Goal: Task Accomplishment & Management: Use online tool/utility

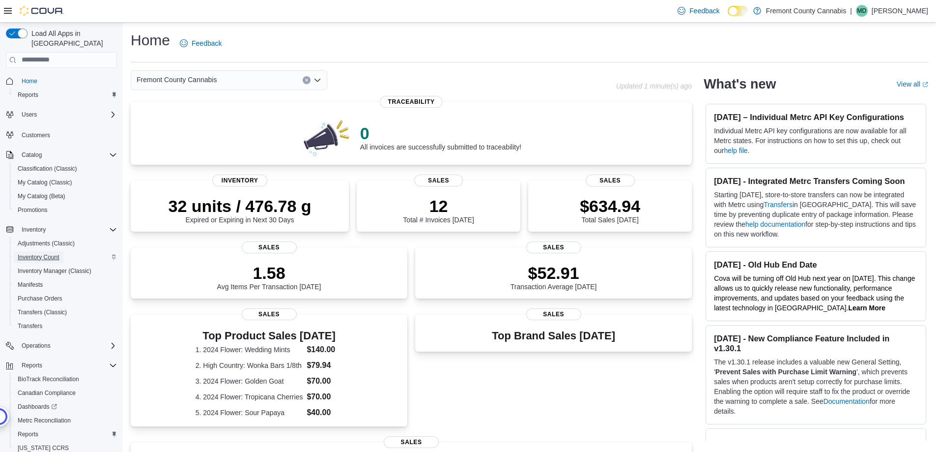
click at [28, 253] on span "Inventory Count" at bounding box center [39, 257] width 42 height 8
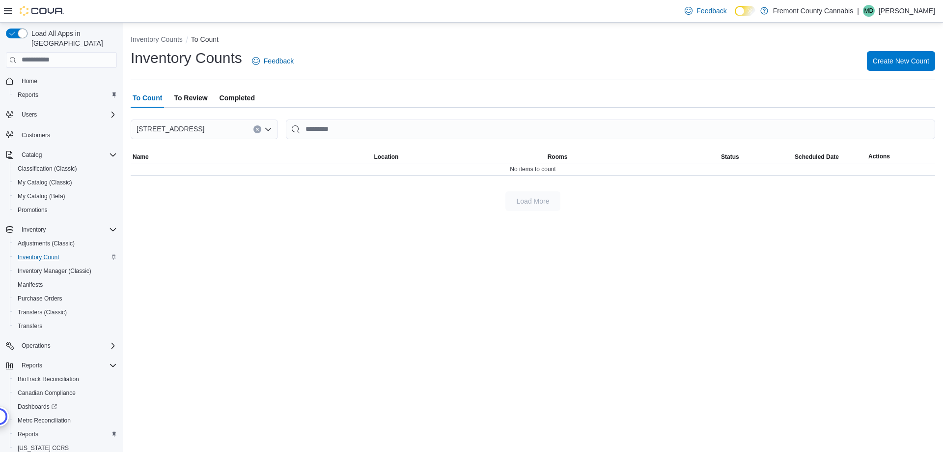
click at [889, 72] on div "Inventory Counts Feedback Create New Count" at bounding box center [533, 61] width 805 height 26
click at [199, 94] on span "To Review" at bounding box center [190, 98] width 33 height 20
click at [154, 100] on span "To Count" at bounding box center [147, 98] width 29 height 20
click at [881, 62] on span "Create New Count" at bounding box center [901, 61] width 57 height 10
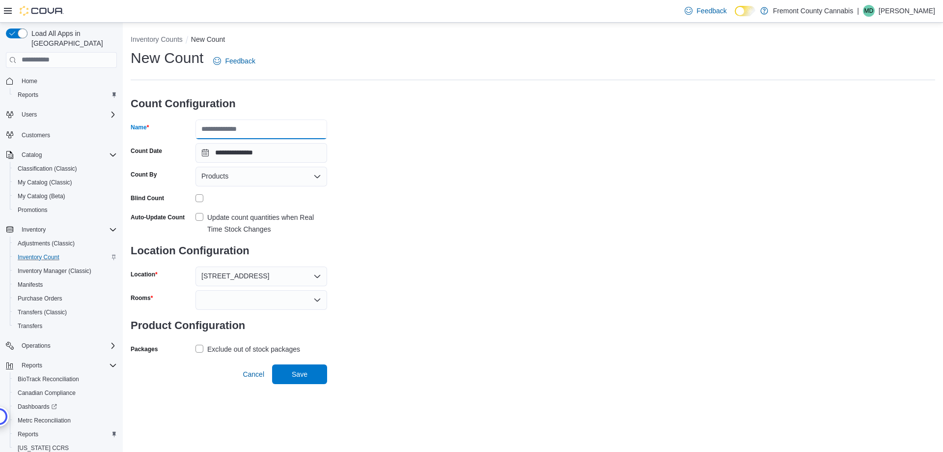
click at [232, 130] on input "Name" at bounding box center [262, 129] width 132 height 20
type input "**********"
drag, startPoint x: 324, startPoint y: 184, endPoint x: 138, endPoint y: 194, distance: 187.0
click at [294, 157] on input "**********" at bounding box center [262, 153] width 132 height 20
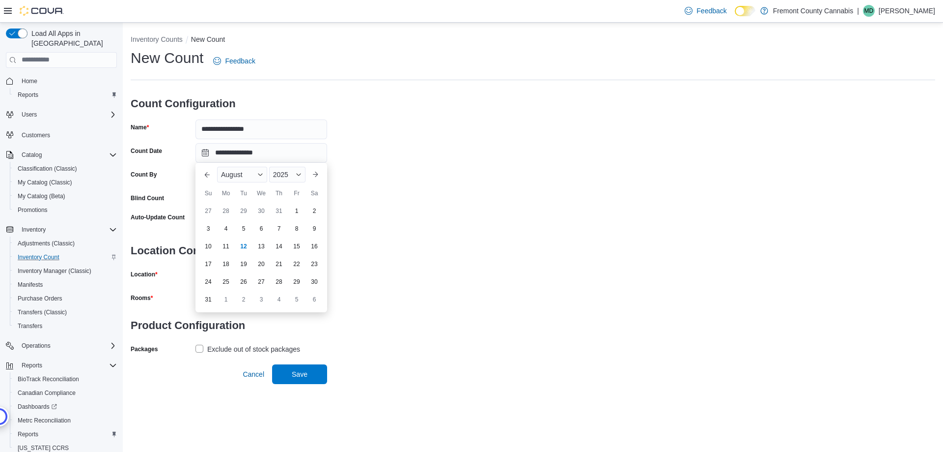
click at [573, 265] on div "**********" at bounding box center [533, 202] width 805 height 308
click at [223, 296] on div at bounding box center [262, 300] width 132 height 20
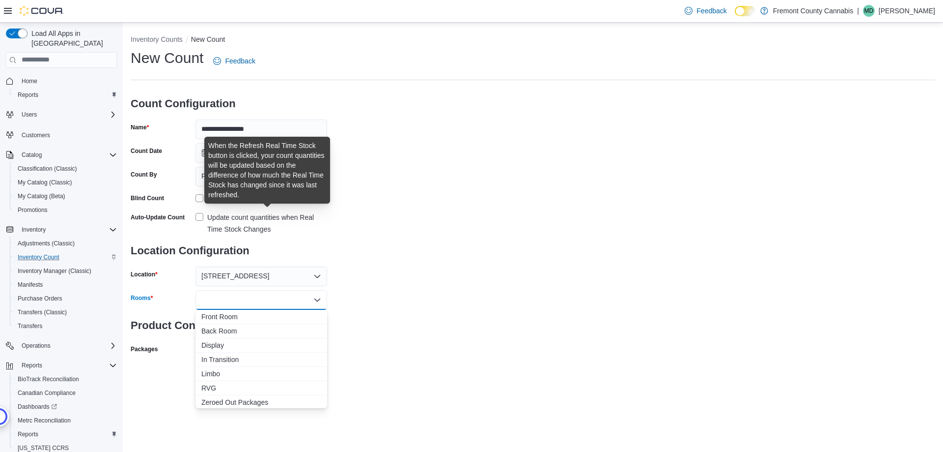
click at [212, 219] on div "Update count quantities when Real Time Stock Changes" at bounding box center [267, 223] width 120 height 24
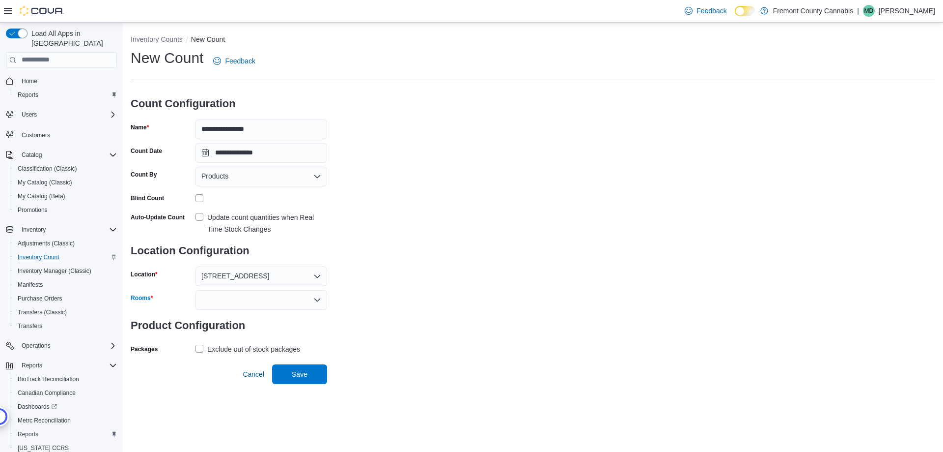
click at [205, 305] on div at bounding box center [262, 300] width 132 height 20
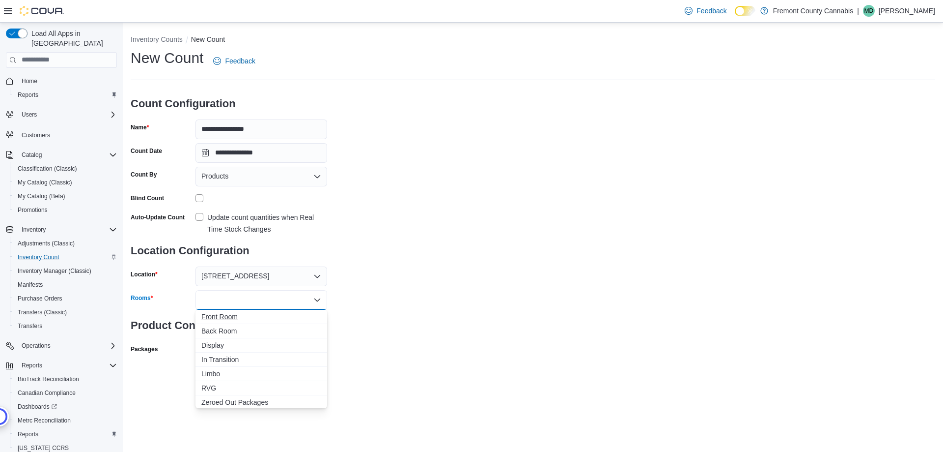
click at [218, 316] on span "Front Room" at bounding box center [261, 317] width 120 height 10
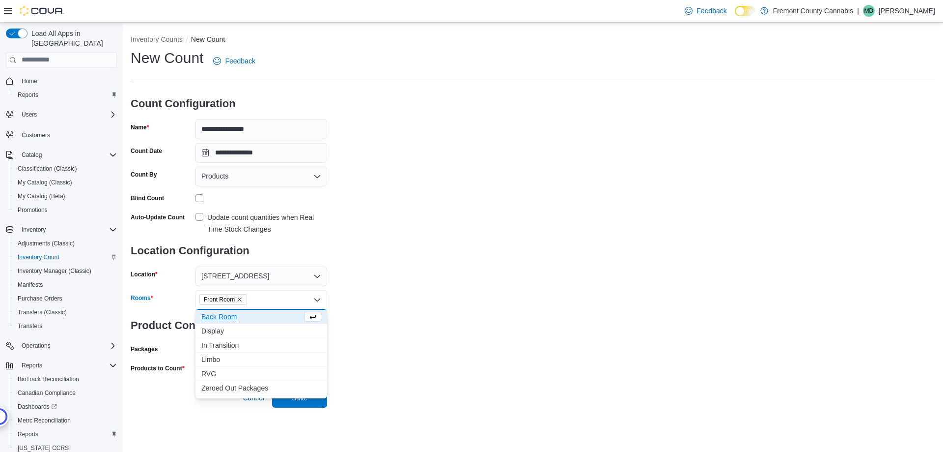
click at [218, 315] on span "Back Room" at bounding box center [251, 317] width 101 height 10
click at [218, 315] on span "Display" at bounding box center [251, 317] width 101 height 10
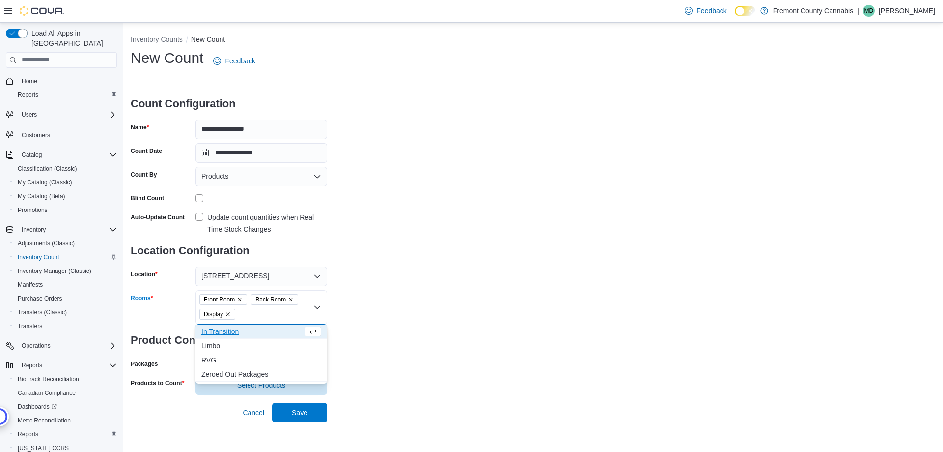
click at [691, 317] on div "**********" at bounding box center [533, 221] width 805 height 346
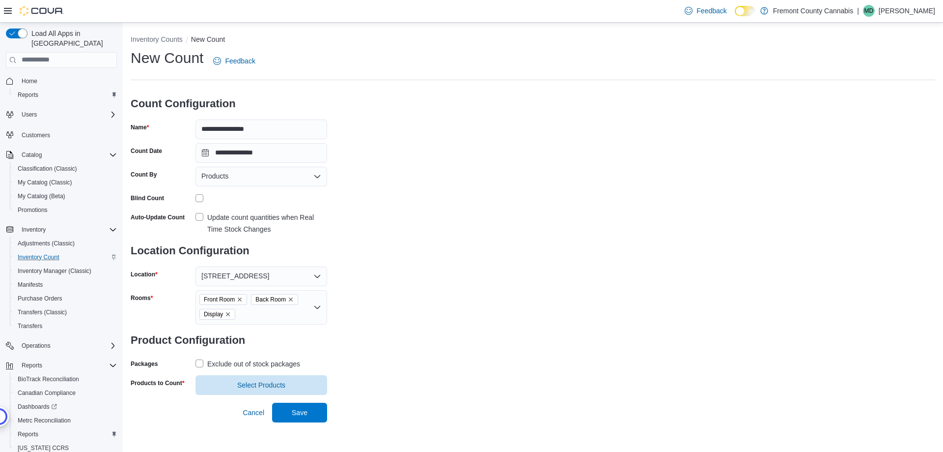
drag, startPoint x: 207, startPoint y: 360, endPoint x: 217, endPoint y: 370, distance: 13.9
click at [208, 360] on label "Exclude out of stock packages" at bounding box center [248, 364] width 105 height 12
click at [235, 379] on span "Select Products" at bounding box center [261, 384] width 120 height 20
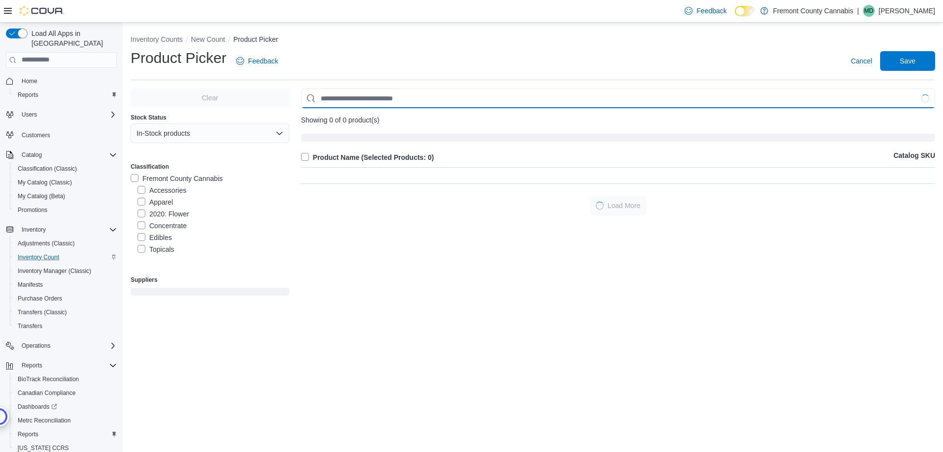
click at [330, 105] on input "Use aria labels when no actual label is in use" at bounding box center [618, 98] width 634 height 20
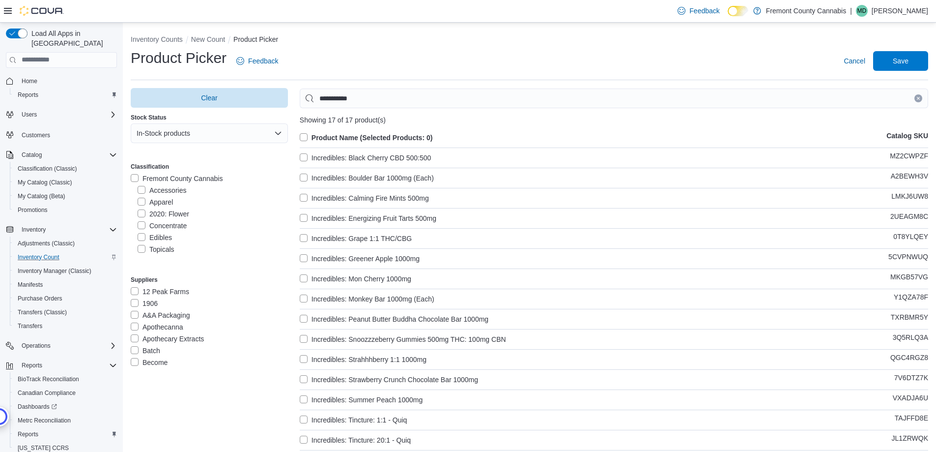
click at [306, 134] on label "Product Name (Selected Products: 0)" at bounding box center [366, 138] width 133 height 12
drag, startPoint x: 393, startPoint y: 97, endPoint x: 2, endPoint y: 95, distance: 390.6
click at [0, 75] on div "Load All Apps in New Hub Home Reports Users Customers Catalog Classification (C…" at bounding box center [468, 285] width 936 height 524
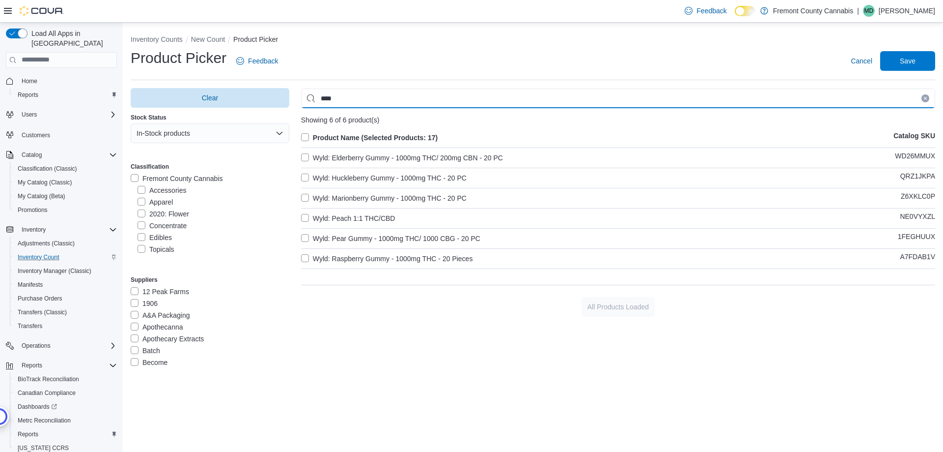
type input "****"
drag, startPoint x: 325, startPoint y: 157, endPoint x: 328, endPoint y: 169, distance: 12.2
click at [325, 157] on label "Wyld: Elderberry Gummy - 1000mg THC/ 200mg CBN - 20 PC" at bounding box center [402, 158] width 202 height 12
click at [335, 179] on label "Wyld: Huckleberry Gummy - 1000mg THC - 20 PC" at bounding box center [384, 178] width 166 height 12
click at [336, 194] on label "Wyld: Marionberry Gummy - 1000mg THC - 20 PC" at bounding box center [384, 198] width 166 height 12
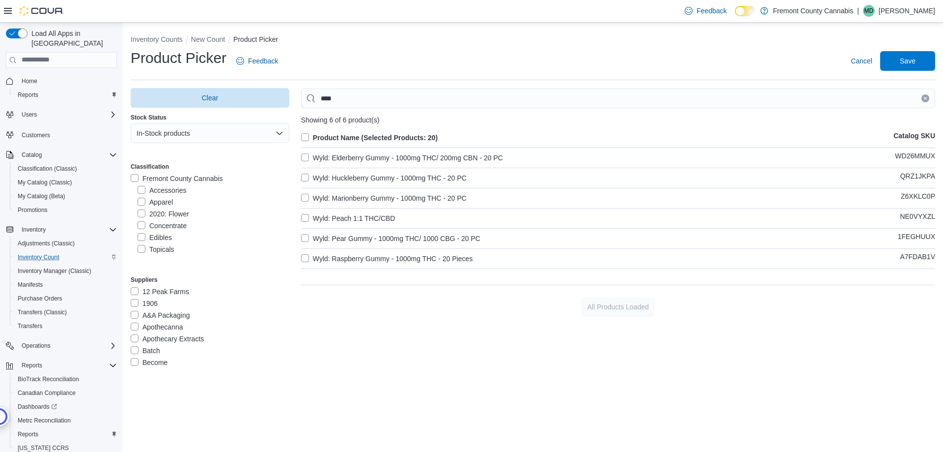
click at [336, 218] on label "Wyld: Peach 1:1 THC/CBD" at bounding box center [348, 218] width 94 height 12
click at [337, 232] on label "Wyld: Pear Gummy - 1000mg THC/ 1000 CBG - 20 PC" at bounding box center [390, 238] width 179 height 12
click at [332, 259] on label "Wyld: Raspberry Gummy - 1000mg THC - 20 Pieces" at bounding box center [387, 259] width 172 height 12
click at [330, 244] on div "Product Name (Selected Products: 22) Catalog SKU Wyld: Elderberry Gummy - 1000m…" at bounding box center [618, 202] width 634 height 141
click at [305, 239] on label "Wyld: Pear Gummy - 1000mg THC/ 1000 CBG - 20 PC" at bounding box center [390, 238] width 179 height 12
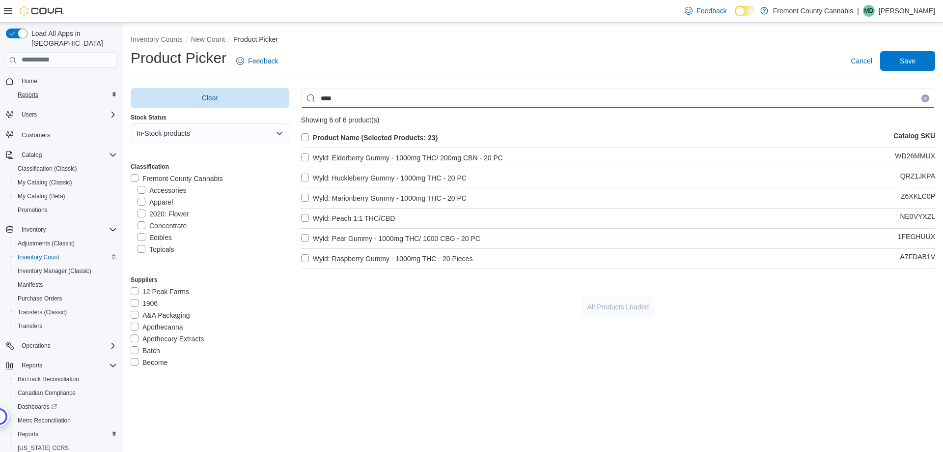
drag, startPoint x: 350, startPoint y: 96, endPoint x: 86, endPoint y: 86, distance: 264.0
click at [154, 96] on div "Clear Stock Status In-Stock products Classification Fremont County Cannabis Acc…" at bounding box center [533, 235] width 805 height 295
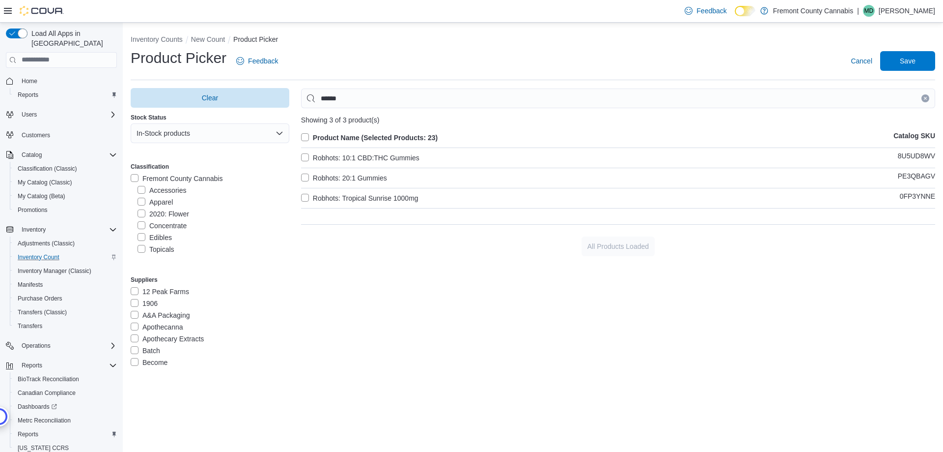
click at [319, 161] on label "Robhots: 10:1 CBD:THC Gummies" at bounding box center [360, 158] width 118 height 12
click at [316, 172] on label "Robhots: 20:1 Gummies" at bounding box center [344, 178] width 86 height 12
click at [316, 193] on label "Robhots: Tropical Sunrise 1000mg" at bounding box center [359, 198] width 117 height 12
click at [362, 97] on input "******" at bounding box center [618, 98] width 634 height 20
click at [38, 97] on div "Load All Apps in New Hub Home Reports Users Customers Catalog Classification (C…" at bounding box center [471, 237] width 943 height 429
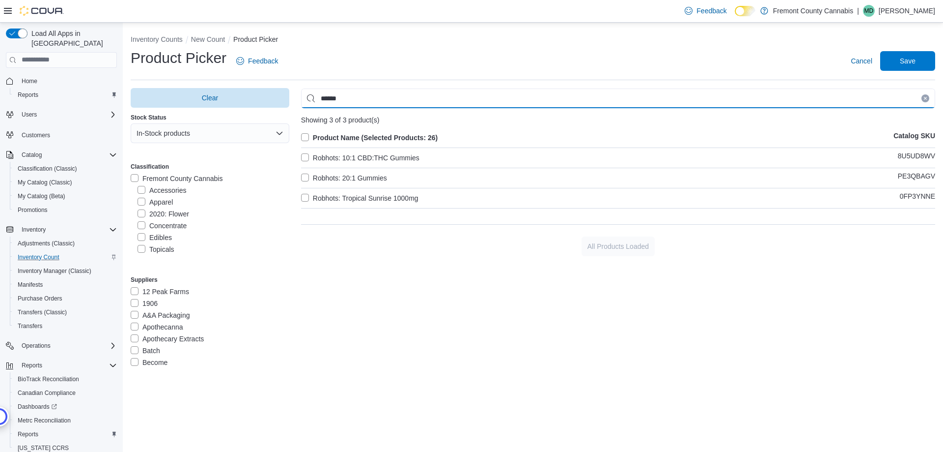
drag, startPoint x: 362, startPoint y: 95, endPoint x: 0, endPoint y: 153, distance: 366.2
click at [0, 153] on div "Load All Apps in New Hub Home Reports Users Customers Catalog Classification (C…" at bounding box center [471, 237] width 943 height 429
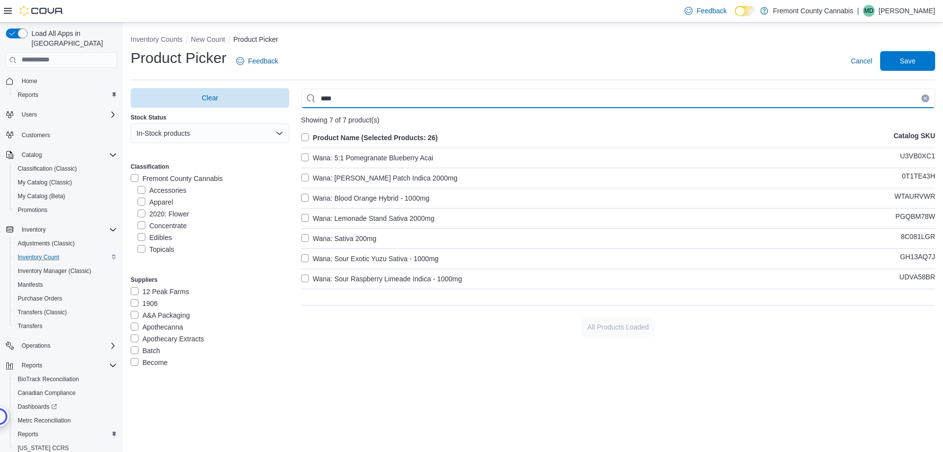
type input "****"
click at [330, 154] on label "Wana: 5:1 Pomegranate Blueberry Acai" at bounding box center [367, 158] width 132 height 12
click at [327, 177] on label "Wana: [PERSON_NAME] Patch Indica 2000mg" at bounding box center [379, 178] width 156 height 12
click at [323, 199] on label "Wana: Blood Orange Hybrid - 1000mg" at bounding box center [365, 198] width 129 height 12
click at [314, 218] on label "Wana: Lemonade Stand Sativa 2000mg" at bounding box center [368, 218] width 134 height 12
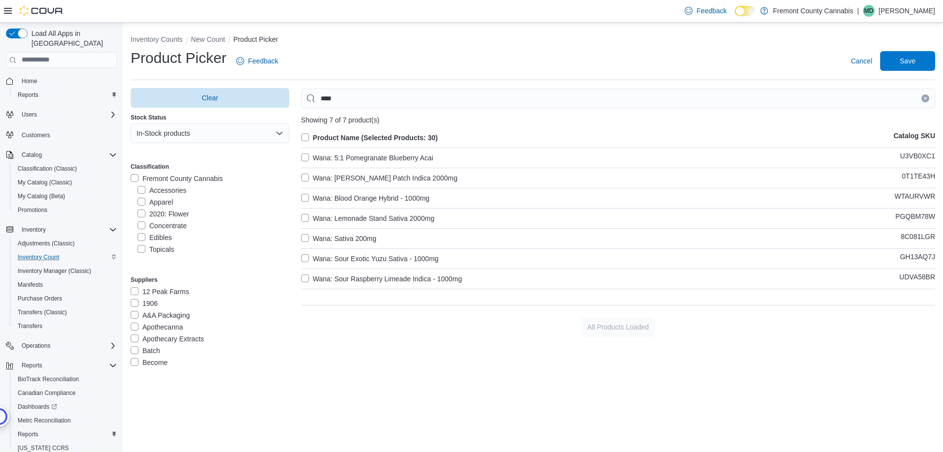
click at [317, 244] on div "Product Name (Selected Products: 30) Catalog SKU Wana: 5:1 Pomegranate Blueberr…" at bounding box center [618, 212] width 634 height 161
click at [304, 238] on label "Wana: Sativa 200mg" at bounding box center [338, 238] width 75 height 12
click at [321, 257] on label "Wana: Sour Exotic Yuzu Sativa - 1000mg" at bounding box center [370, 259] width 138 height 12
click at [322, 280] on label "Wana: Sour Raspberry Limeade Indica - 1000mg" at bounding box center [381, 279] width 161 height 12
click at [919, 65] on span "Save" at bounding box center [907, 61] width 43 height 20
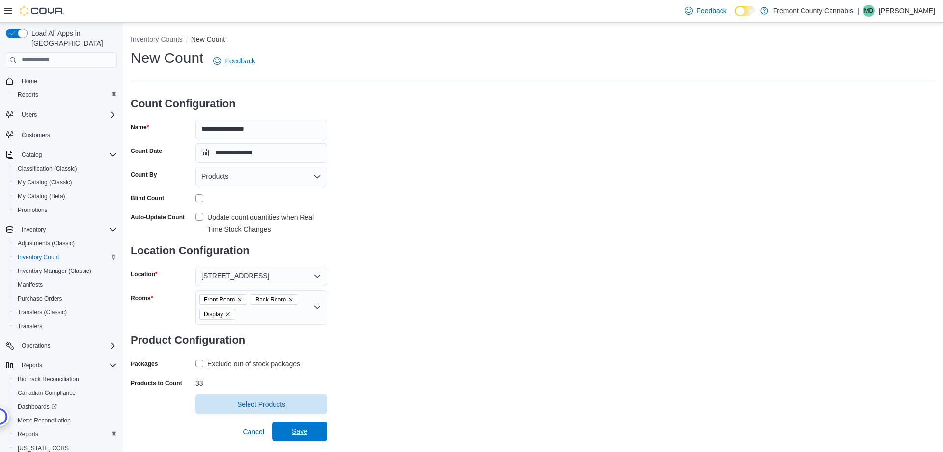
click at [308, 429] on span "Save" at bounding box center [299, 431] width 43 height 20
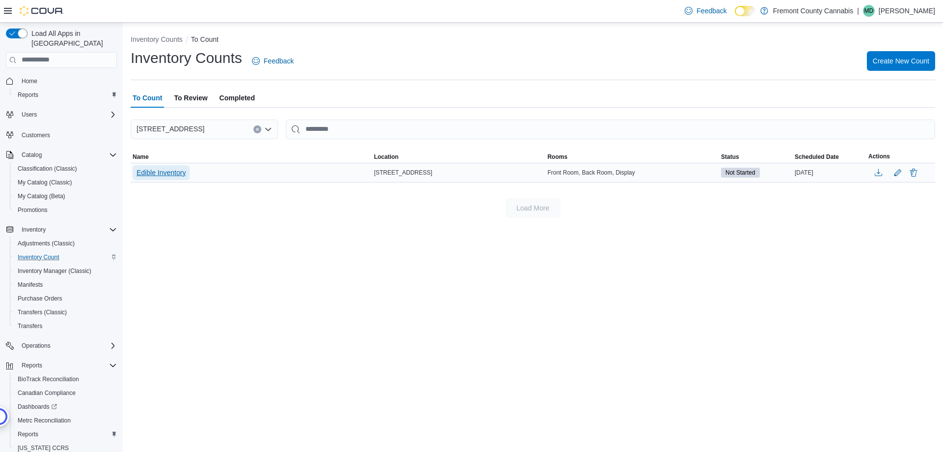
click at [137, 174] on span "Edible Inventory" at bounding box center [161, 173] width 49 height 10
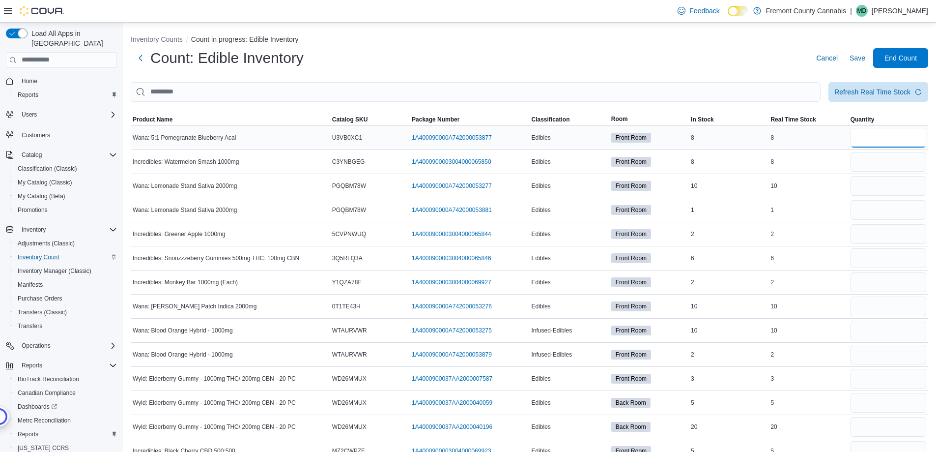
click at [878, 140] on input "number" at bounding box center [889, 138] width 76 height 20
type input "*"
type input "**"
type input "*"
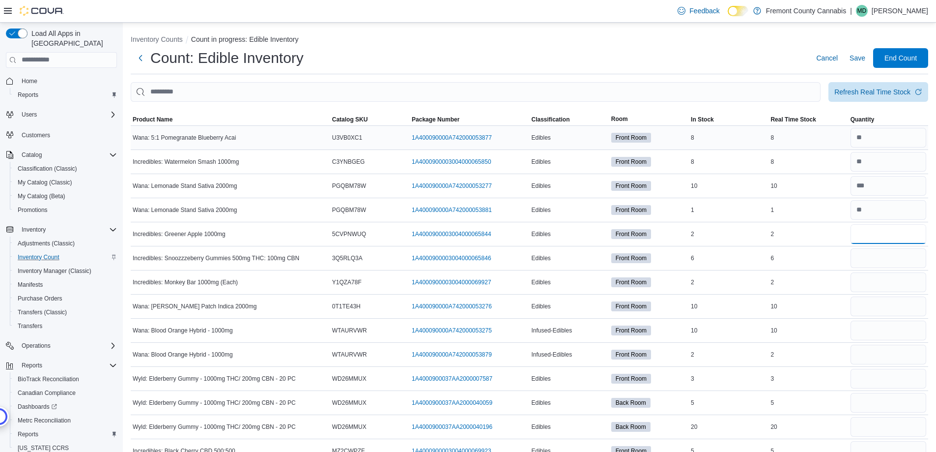
type input "*"
type input "**"
type input "*"
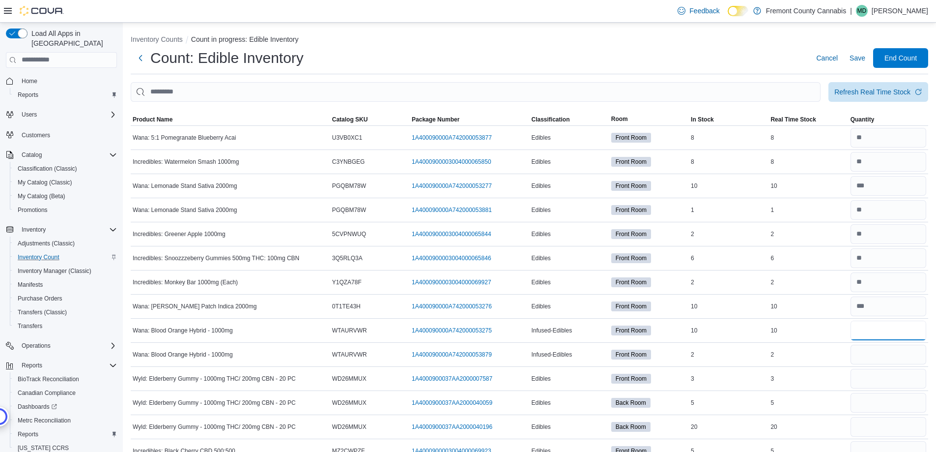
type input "**"
type input "*"
type input "**"
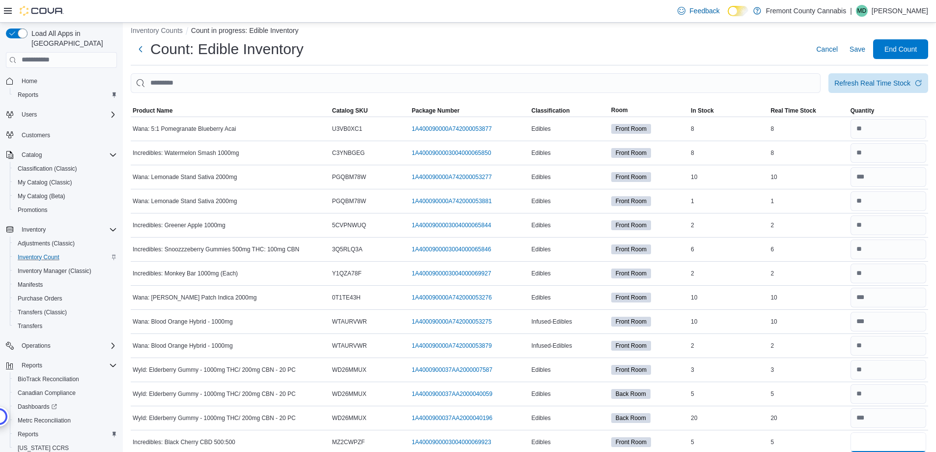
scroll to position [205, 0]
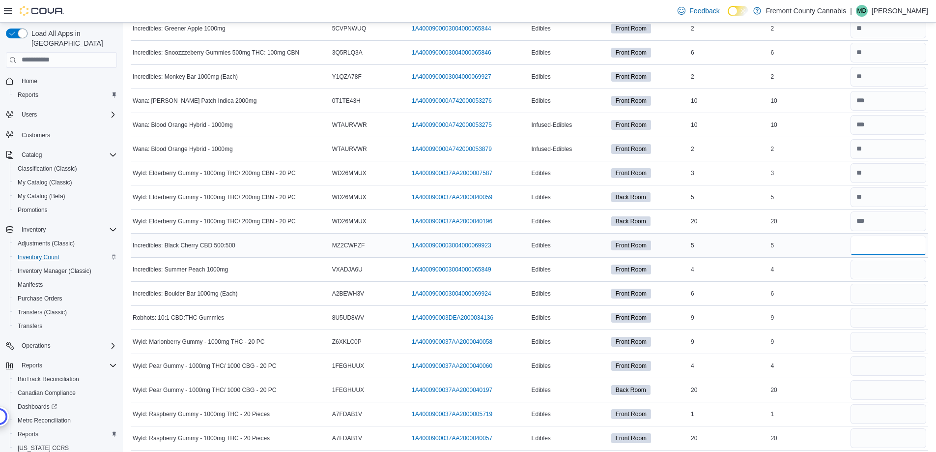
type input "*"
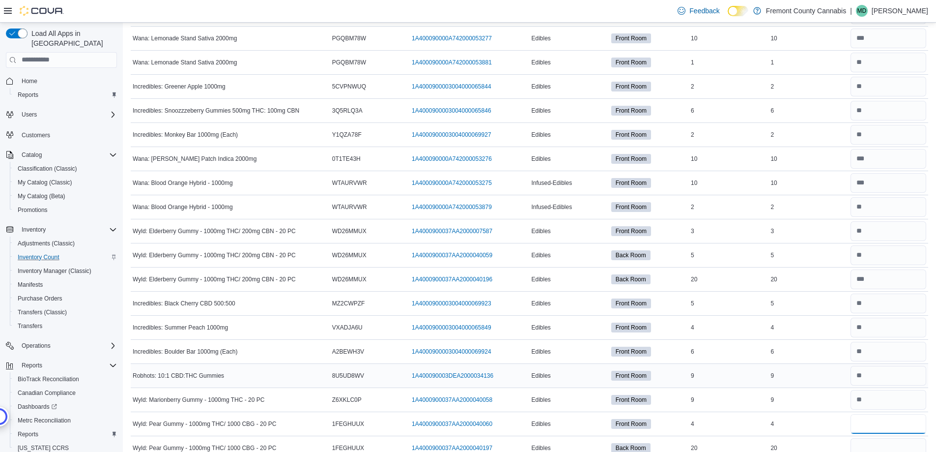
scroll to position [197, 0]
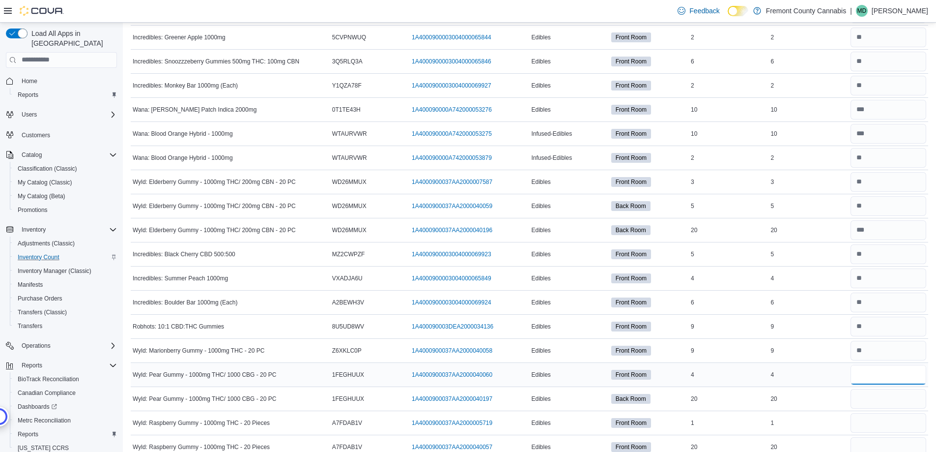
type input "*"
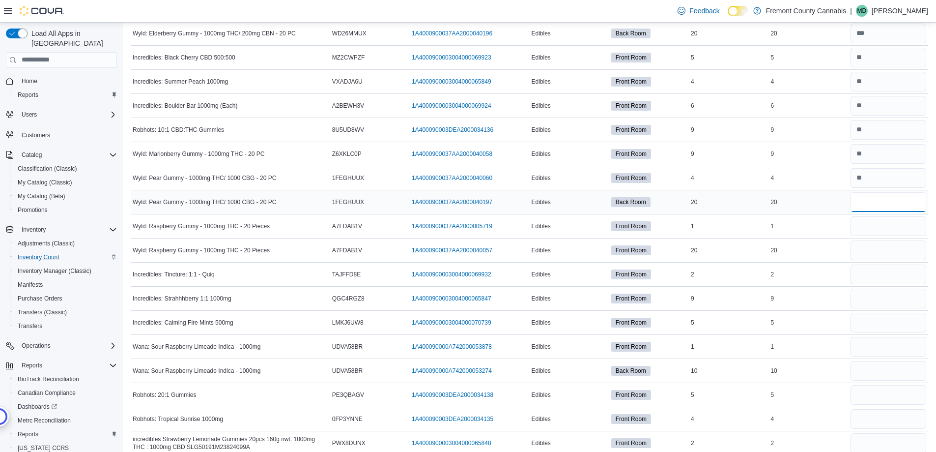
type input "**"
type input "*"
type input "**"
type input "*"
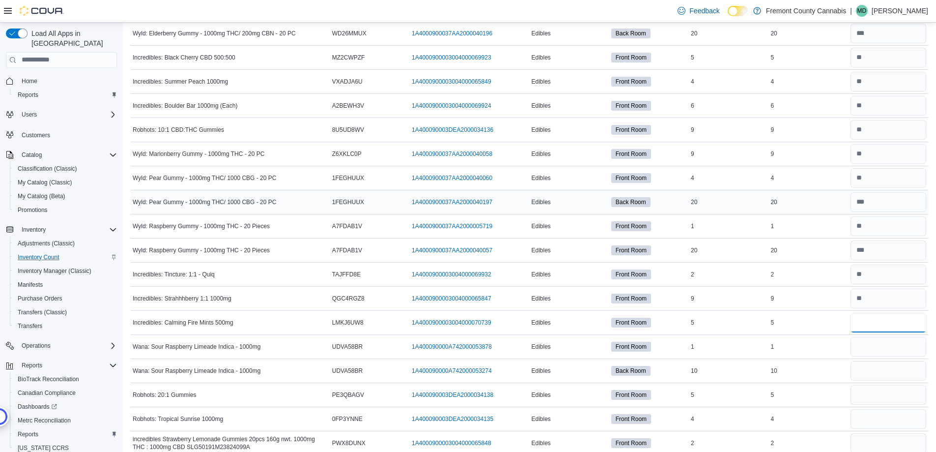
type input "*"
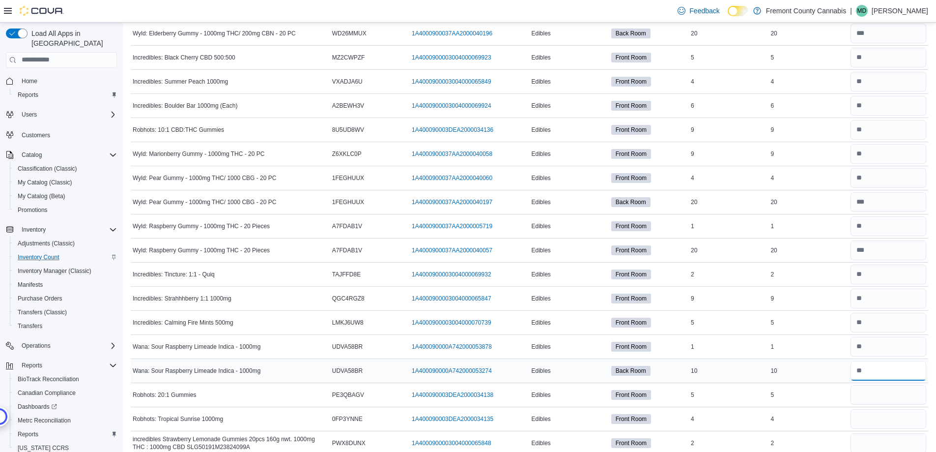
click at [884, 366] on input "number" at bounding box center [889, 371] width 76 height 20
type input "**"
type input "*"
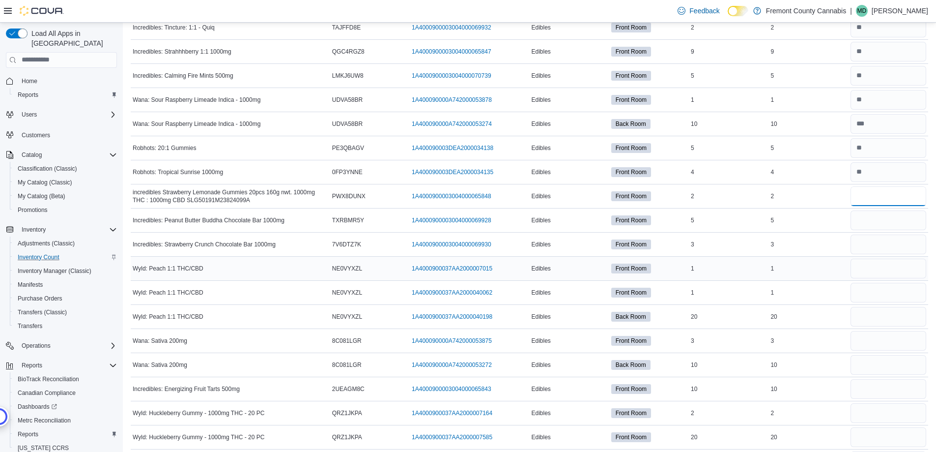
scroll to position [766, 0]
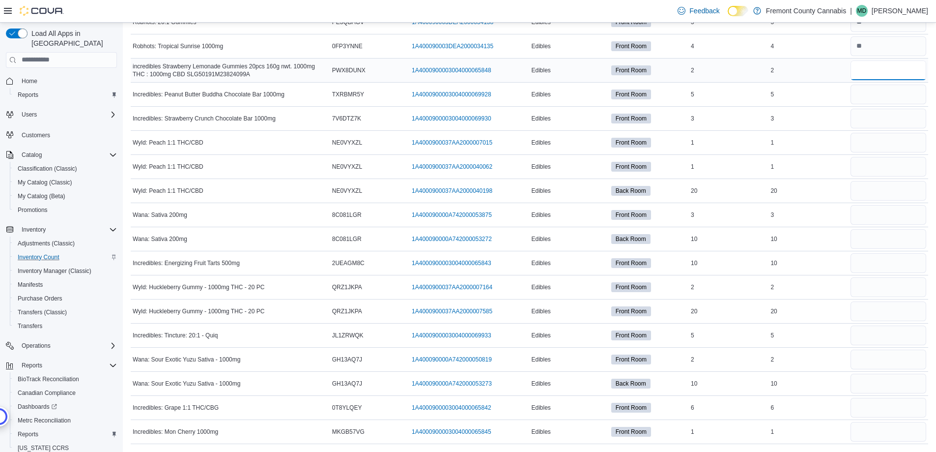
drag, startPoint x: 902, startPoint y: 65, endPoint x: 896, endPoint y: 78, distance: 13.4
click at [901, 65] on input "number" at bounding box center [889, 70] width 76 height 20
type input "*"
click at [894, 78] on input "number" at bounding box center [889, 70] width 76 height 20
click at [893, 91] on input "number" at bounding box center [889, 95] width 76 height 20
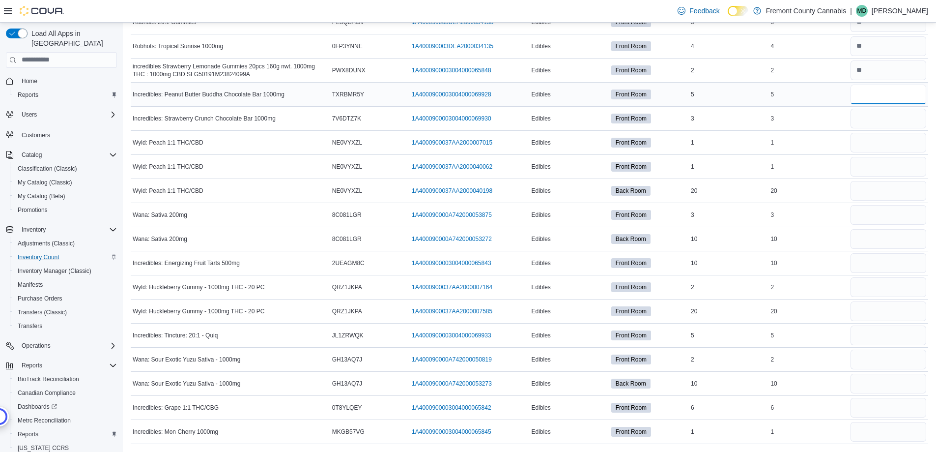
type input "*"
click at [882, 160] on input "number" at bounding box center [889, 167] width 76 height 20
type input "*"
click at [874, 144] on input "number" at bounding box center [889, 143] width 76 height 20
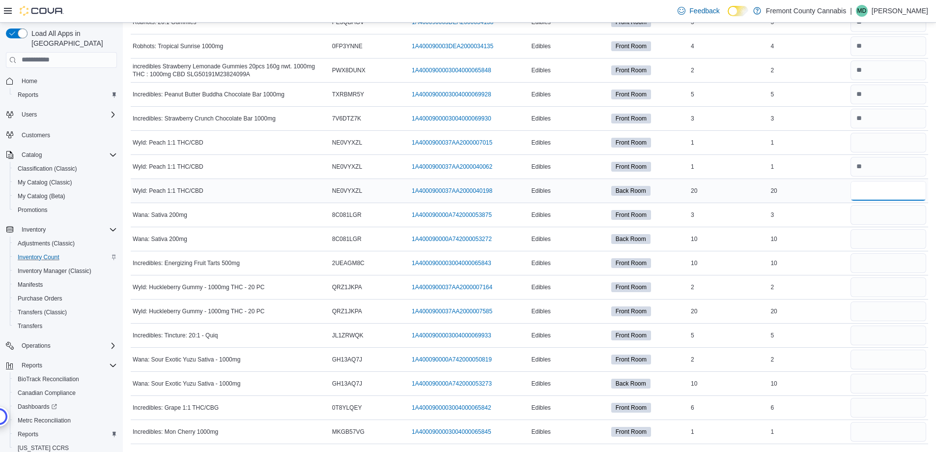
click at [884, 191] on input "number" at bounding box center [889, 191] width 76 height 20
type input "**"
click at [883, 148] on input "number" at bounding box center [889, 143] width 76 height 20
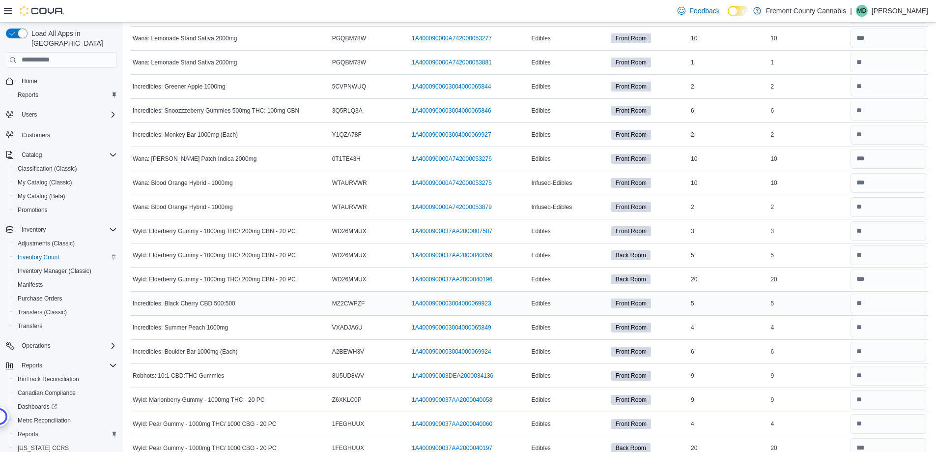
scroll to position [197, 0]
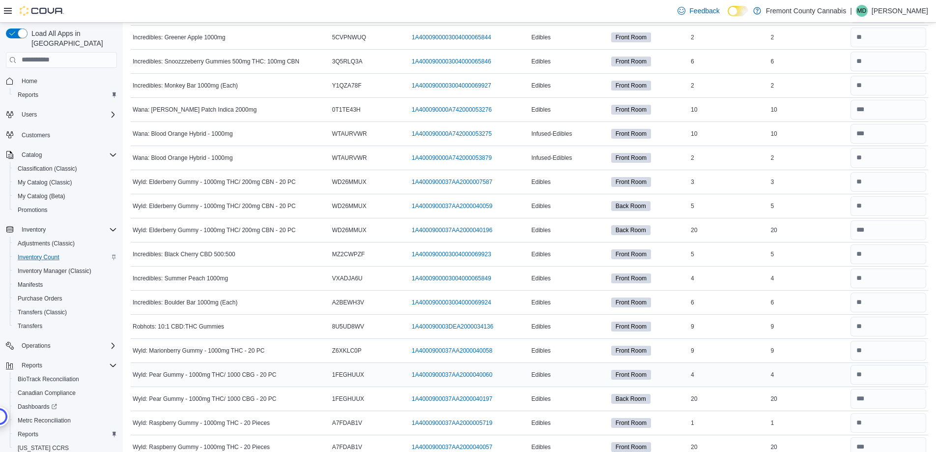
type input "*"
click at [874, 369] on input "number" at bounding box center [889, 375] width 76 height 20
type input "*"
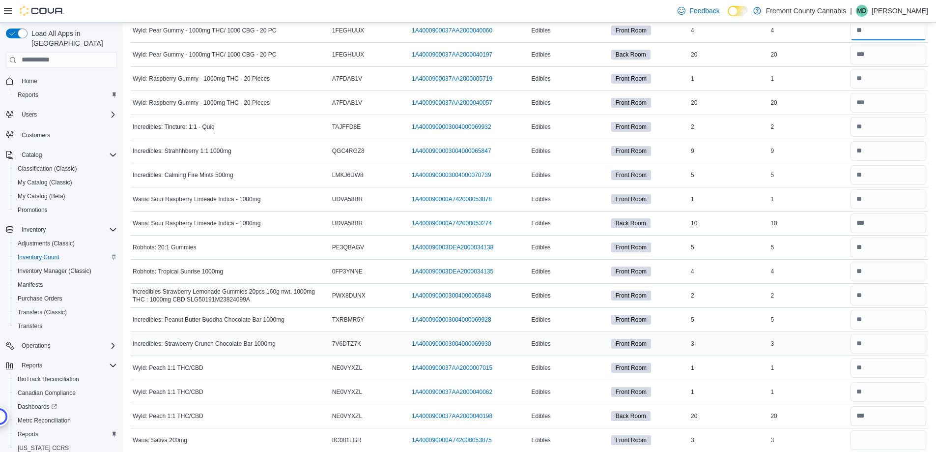
scroll to position [737, 0]
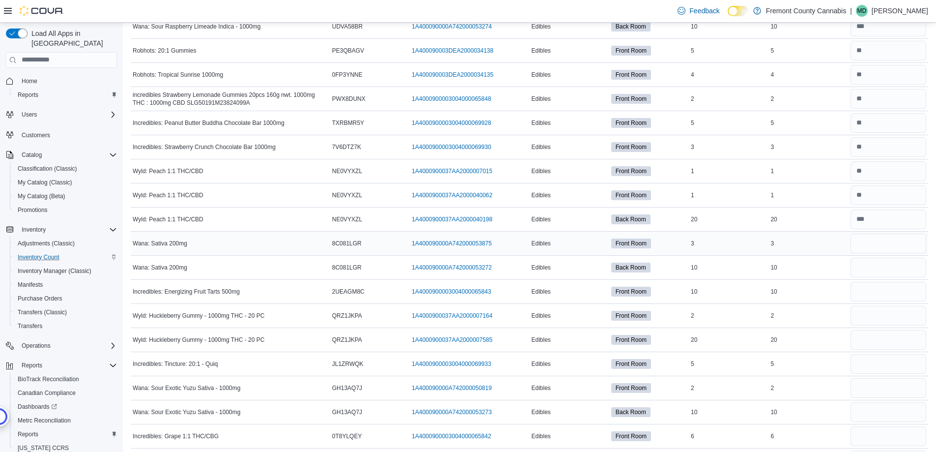
type input "*"
click at [878, 240] on input "number" at bounding box center [889, 243] width 76 height 20
type input "*"
type input "**"
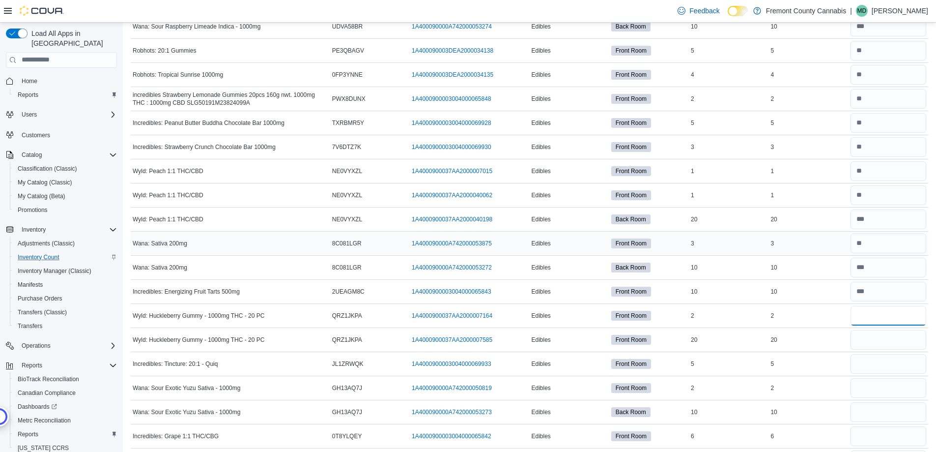
type input "*"
type input "**"
type input "*"
type input "**"
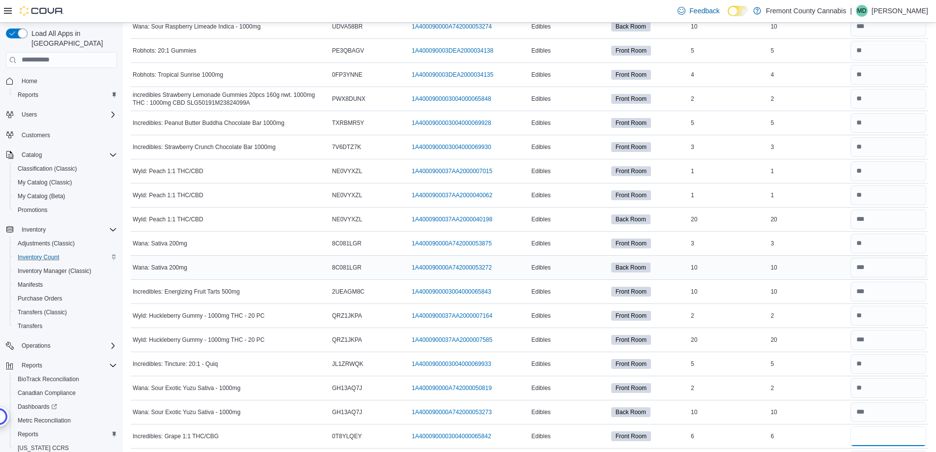
scroll to position [766, 0]
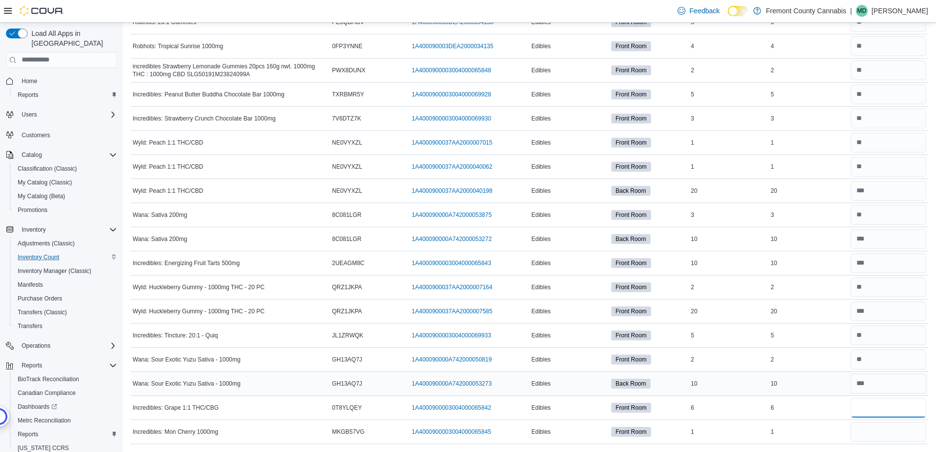
type input "*"
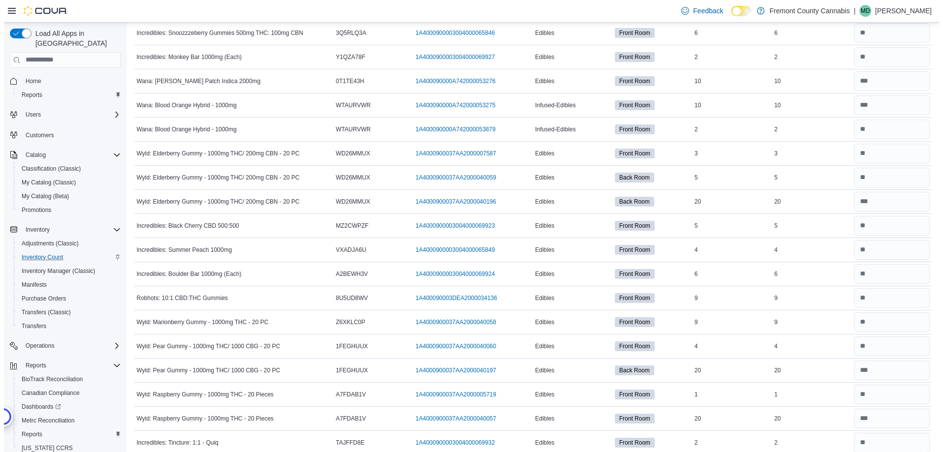
scroll to position [0, 0]
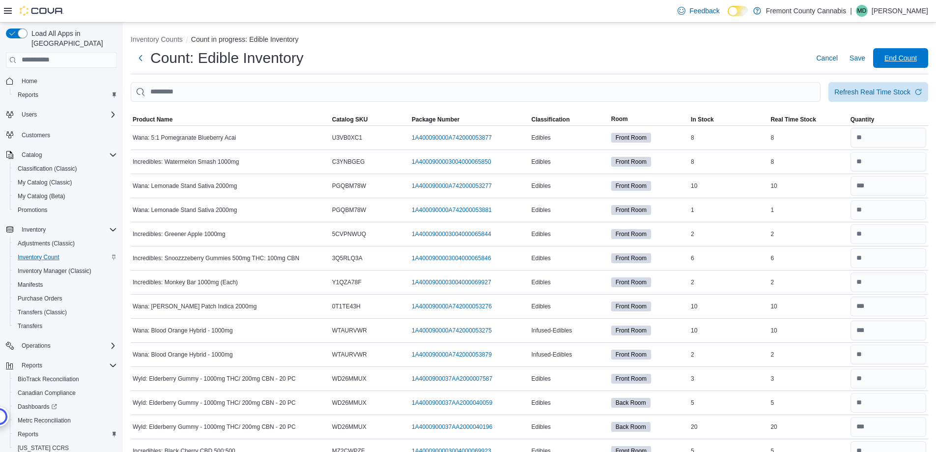
drag, startPoint x: 899, startPoint y: 52, endPoint x: 691, endPoint y: 89, distance: 211.7
click at [899, 54] on span "End Count" at bounding box center [900, 58] width 43 height 20
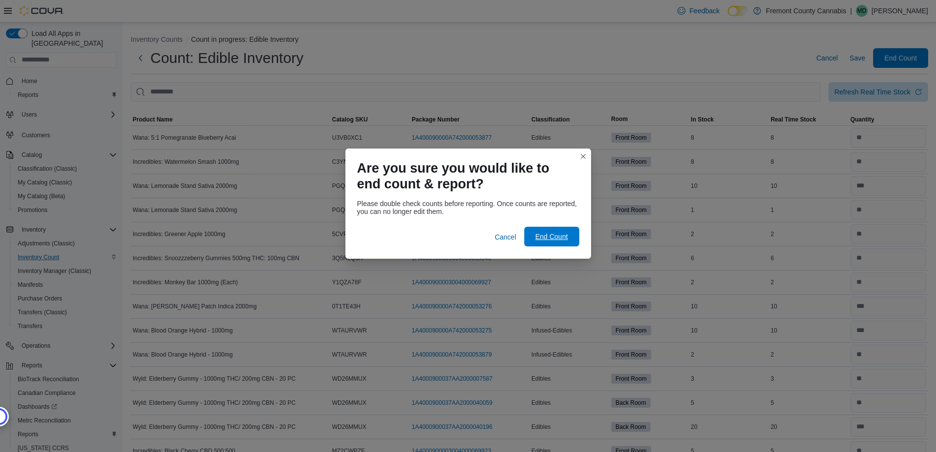
click at [559, 235] on span "End Count" at bounding box center [551, 236] width 32 height 10
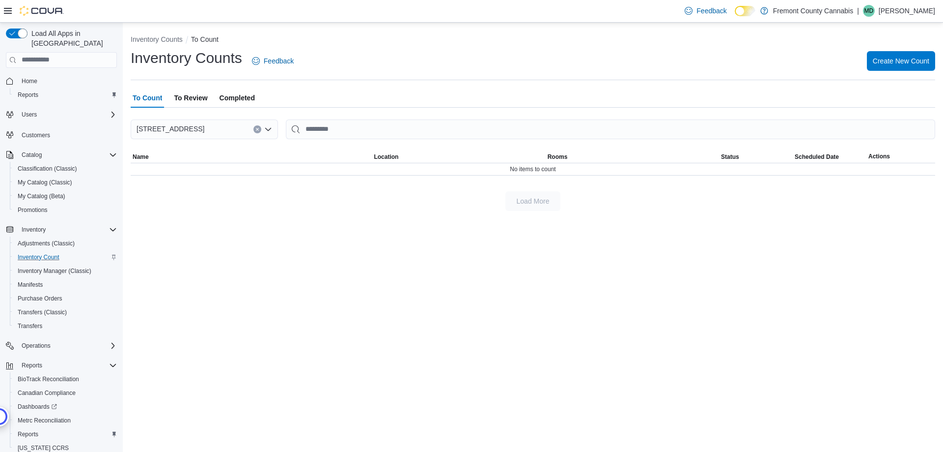
click at [197, 97] on span "To Review" at bounding box center [190, 98] width 33 height 20
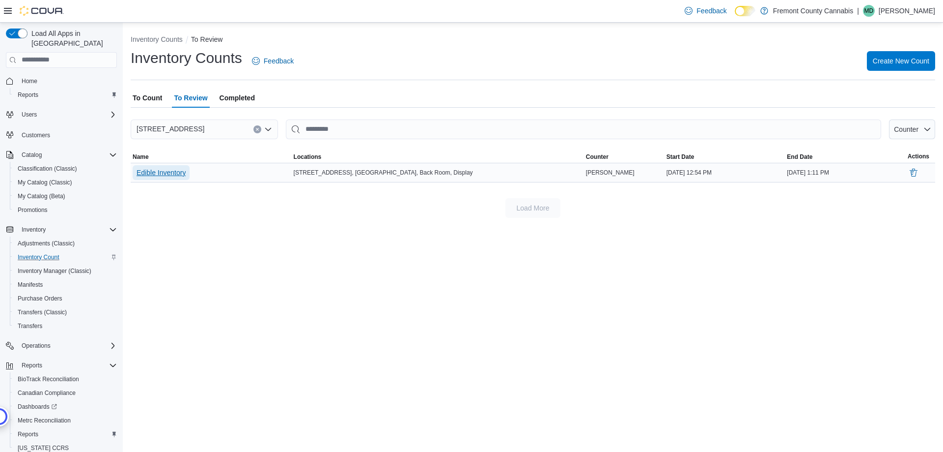
click at [165, 176] on span "Edible Inventory" at bounding box center [161, 173] width 49 height 10
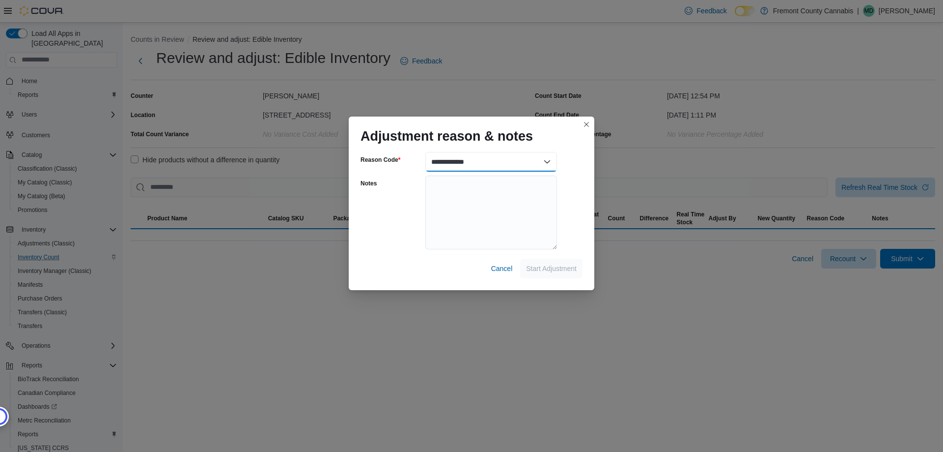
click at [482, 158] on select "**********" at bounding box center [492, 162] width 132 height 20
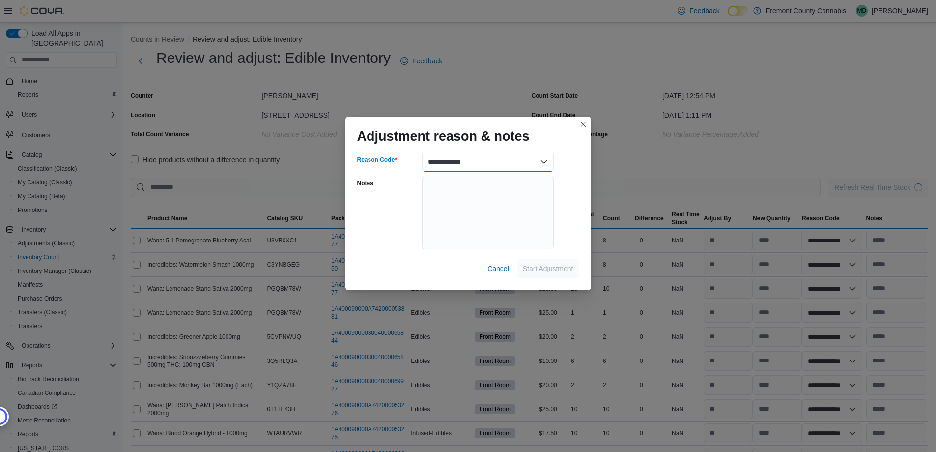
click at [447, 158] on select "**********" at bounding box center [488, 162] width 132 height 20
click at [492, 161] on select "**********" at bounding box center [488, 162] width 132 height 20
click at [422, 152] on select "**********" at bounding box center [488, 162] width 132 height 20
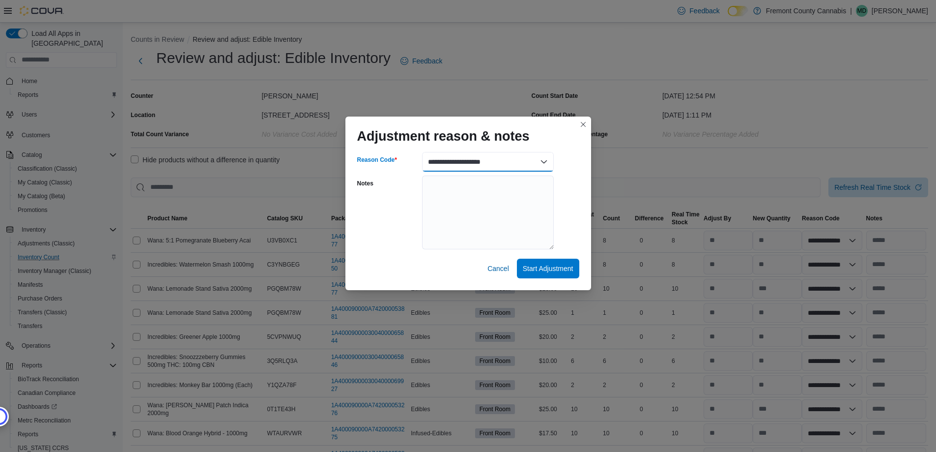
click at [440, 166] on select "**********" at bounding box center [488, 162] width 132 height 20
select select "**********"
click at [422, 152] on select "**********" at bounding box center [488, 162] width 132 height 20
click at [468, 226] on textarea "Notes" at bounding box center [488, 212] width 132 height 74
type textarea "**********"
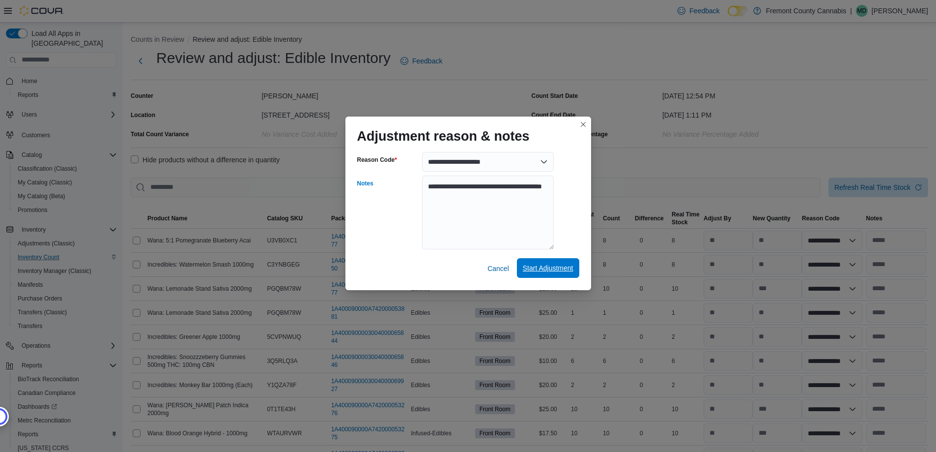
click at [557, 271] on span "Start Adjustment" at bounding box center [548, 268] width 51 height 10
select select "**********"
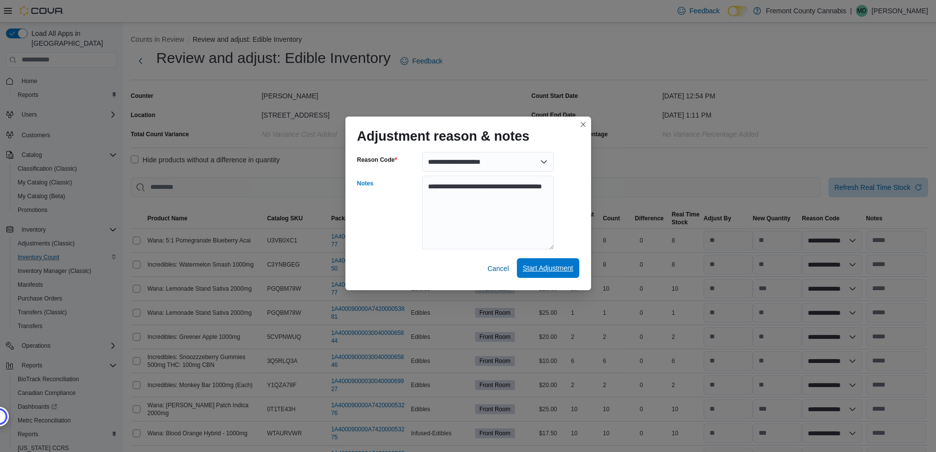
select select "**********"
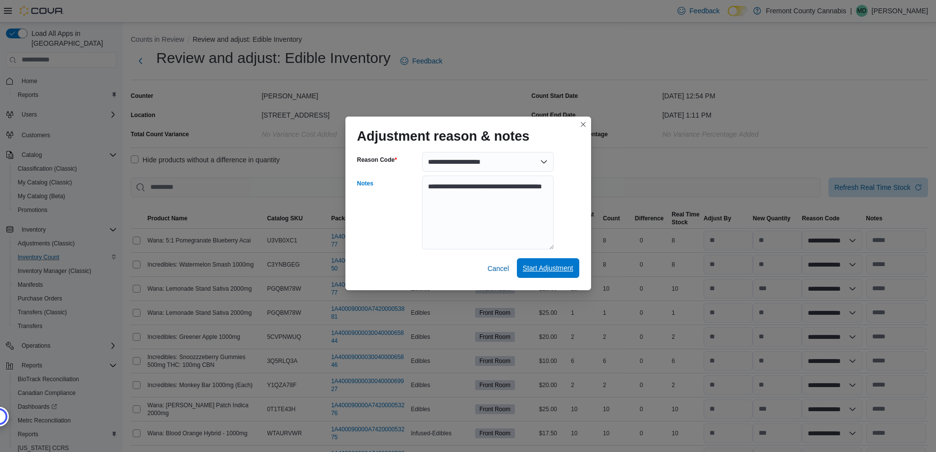
select select "**********"
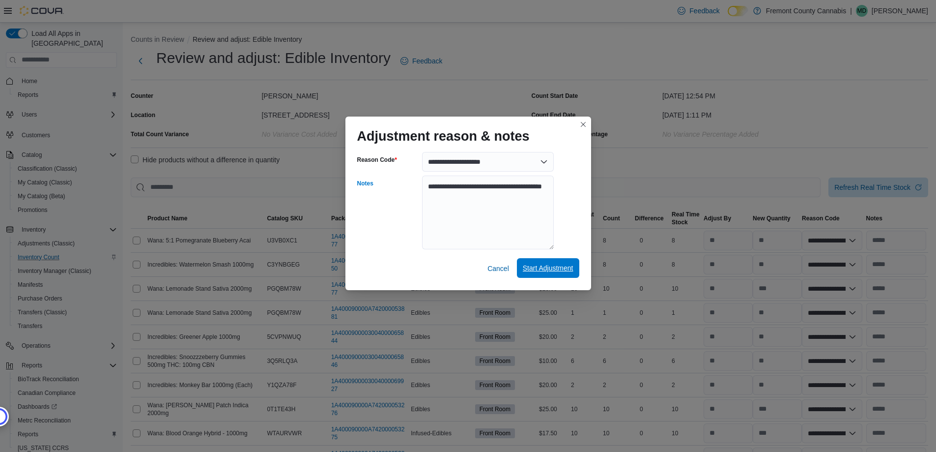
select select "**********"
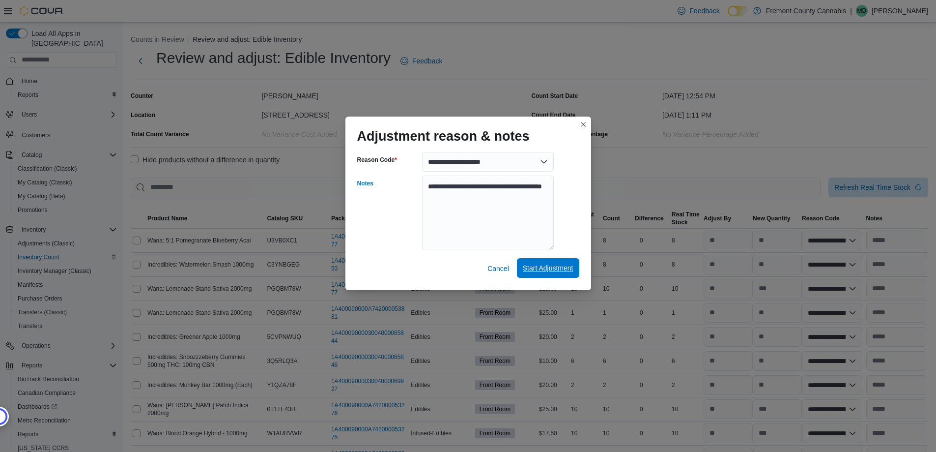
select select "**********"
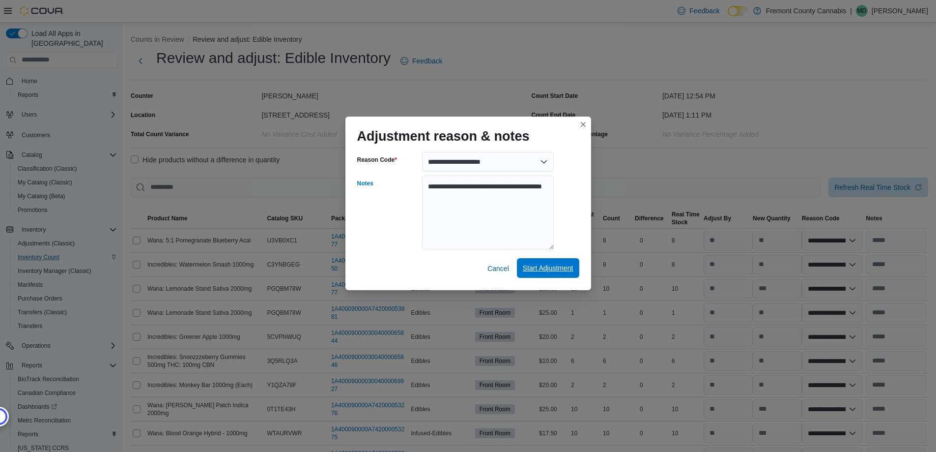
select select "**********"
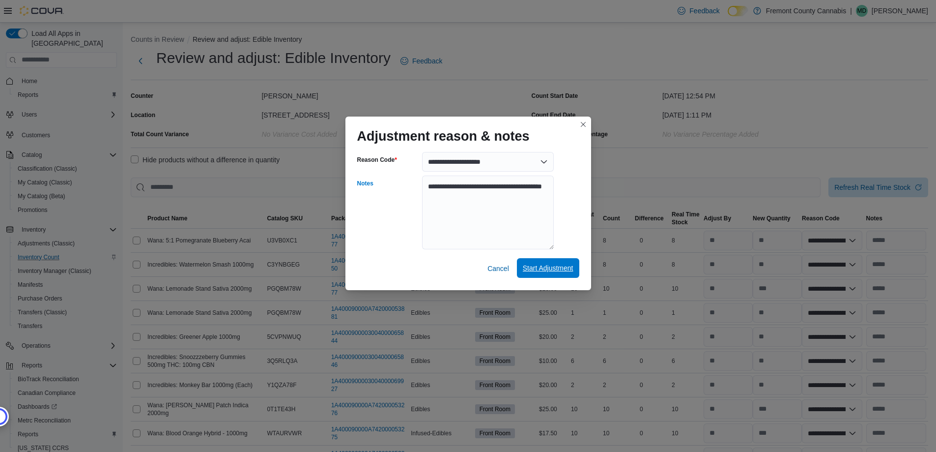
select select "**********"
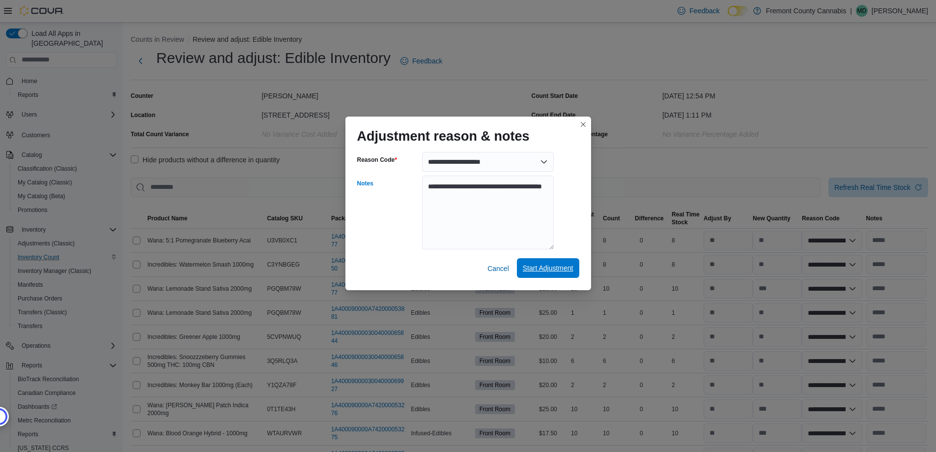
select select "**********"
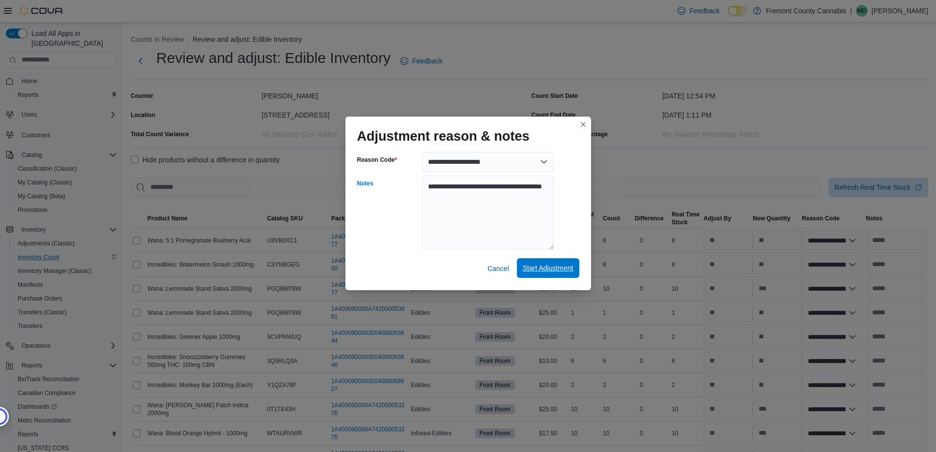
select select "**********"
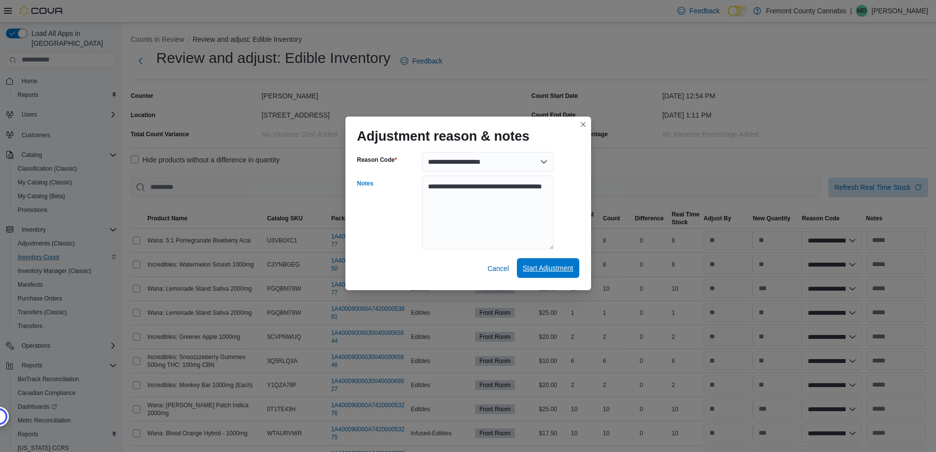
select select "**********"
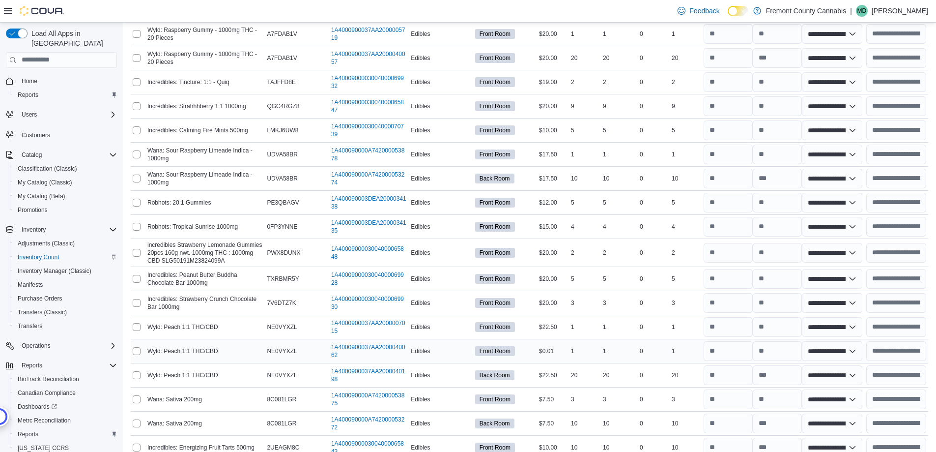
scroll to position [900, 0]
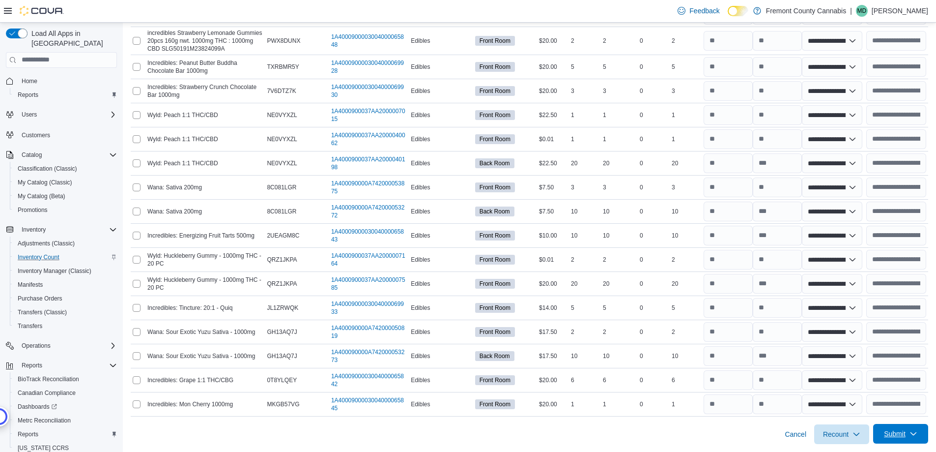
click at [917, 431] on icon "button" at bounding box center [914, 433] width 8 height 8
click at [862, 393] on span "Submit Adjustments" at bounding box center [862, 390] width 61 height 10
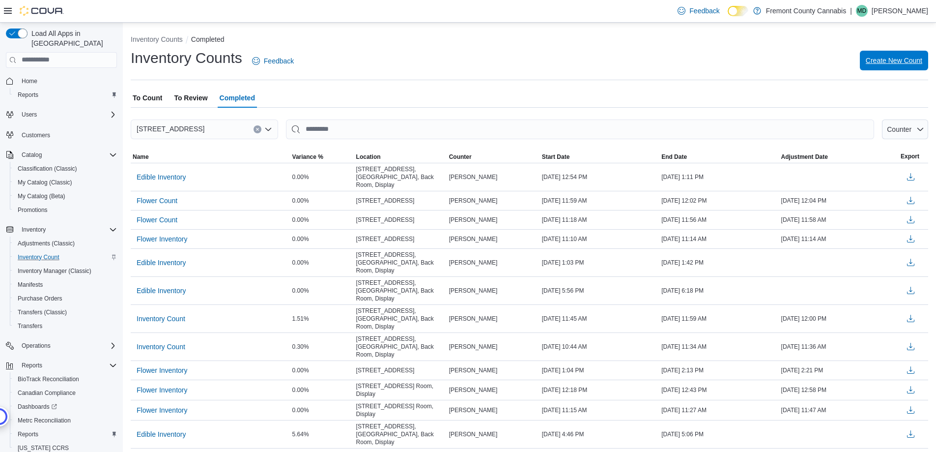
click at [891, 59] on span "Create New Count" at bounding box center [894, 61] width 57 height 10
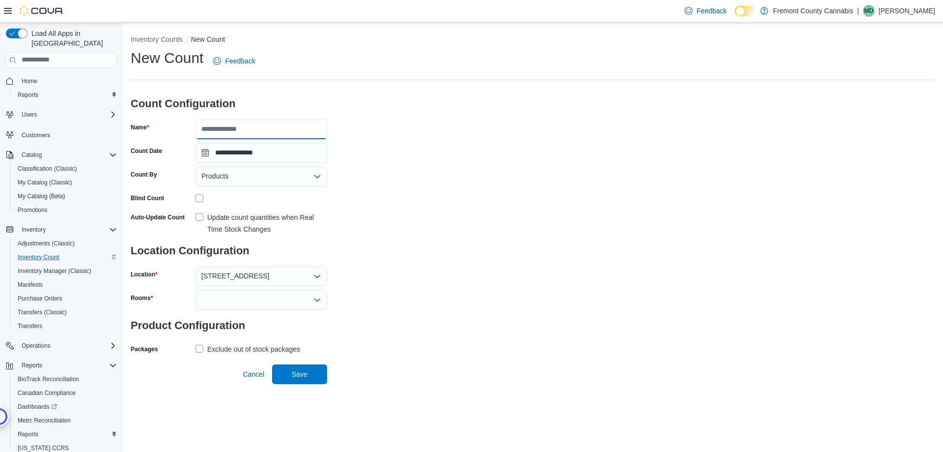
click at [231, 119] on input "Name" at bounding box center [262, 129] width 132 height 20
type input "******"
drag, startPoint x: 383, startPoint y: 160, endPoint x: 354, endPoint y: 160, distance: 28.5
click at [383, 160] on div "**********" at bounding box center [533, 202] width 805 height 308
click at [246, 179] on div "Products" at bounding box center [262, 177] width 132 height 20
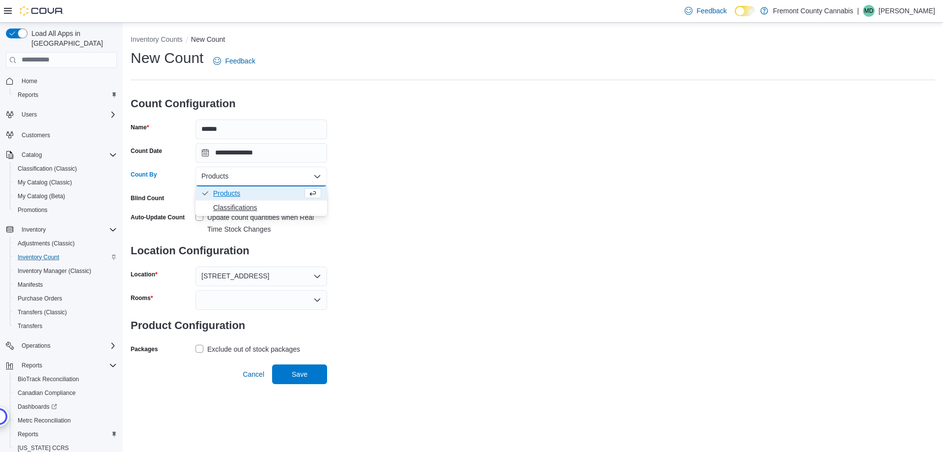
click at [212, 209] on span "Classifications" at bounding box center [261, 207] width 120 height 10
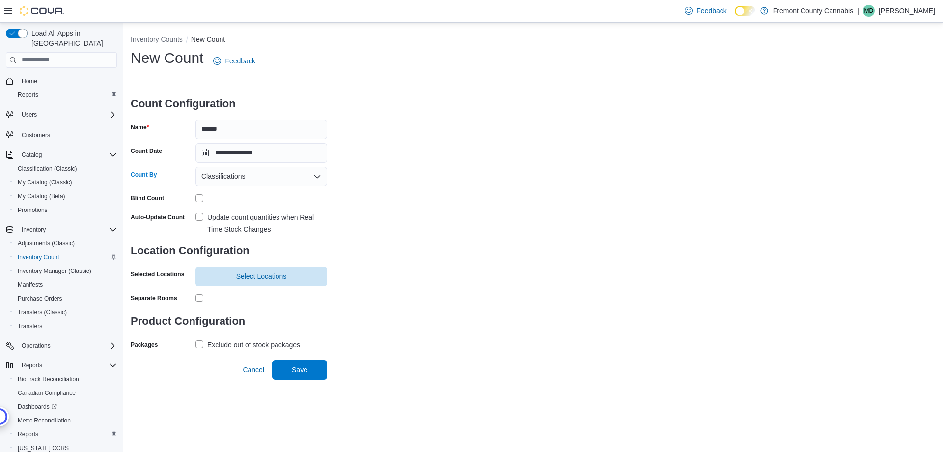
click at [218, 177] on span "Classifications" at bounding box center [223, 176] width 44 height 12
click at [220, 195] on span "Products" at bounding box center [267, 193] width 108 height 10
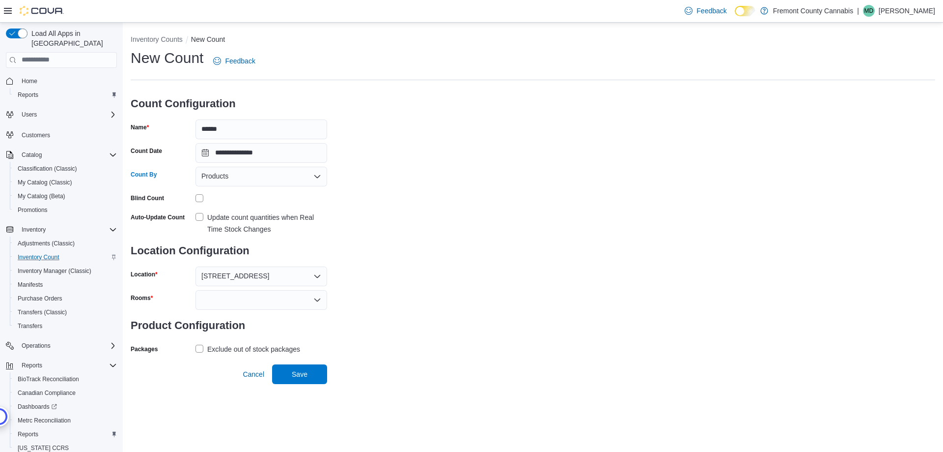
click at [207, 214] on label "Update count quantities when Real Time Stock Changes" at bounding box center [262, 223] width 132 height 24
click at [226, 299] on div at bounding box center [262, 300] width 132 height 20
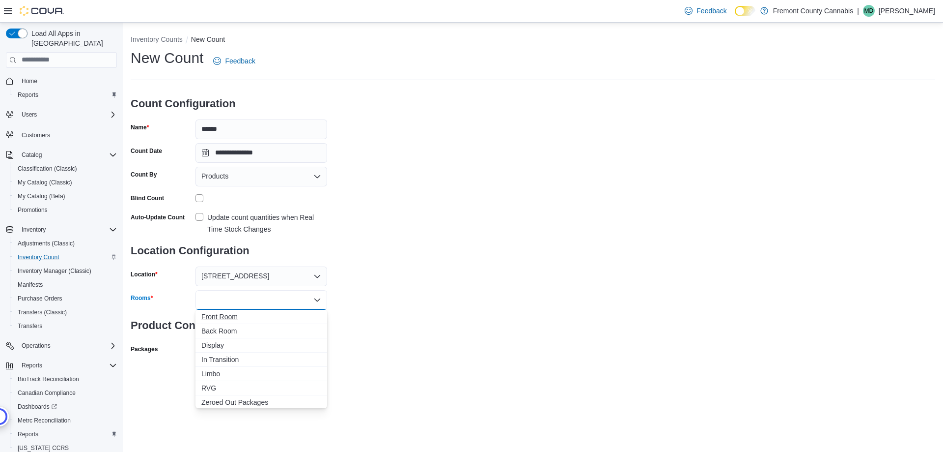
click at [229, 317] on span "Front Room" at bounding box center [261, 317] width 120 height 10
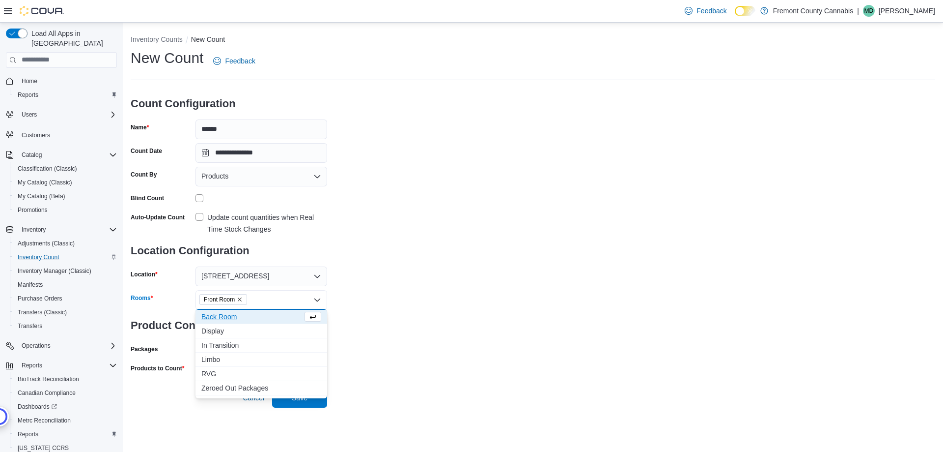
click at [229, 317] on span "Back Room" at bounding box center [251, 317] width 101 height 10
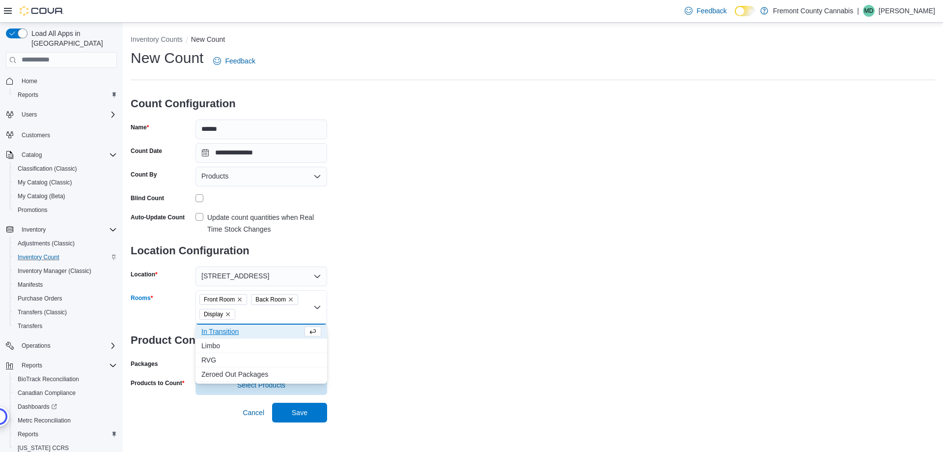
click at [443, 297] on div "**********" at bounding box center [533, 221] width 805 height 346
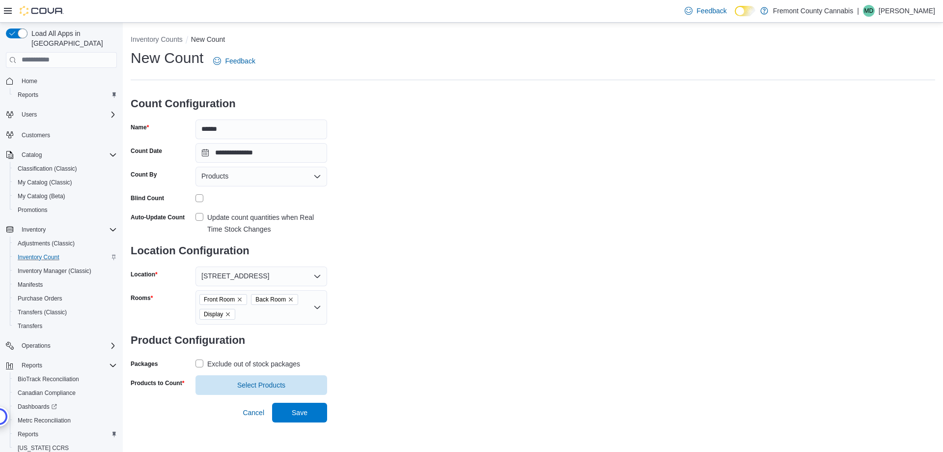
click at [210, 367] on div "Exclude out of stock packages" at bounding box center [253, 364] width 93 height 12
click at [221, 385] on span "Select Products" at bounding box center [261, 384] width 120 height 20
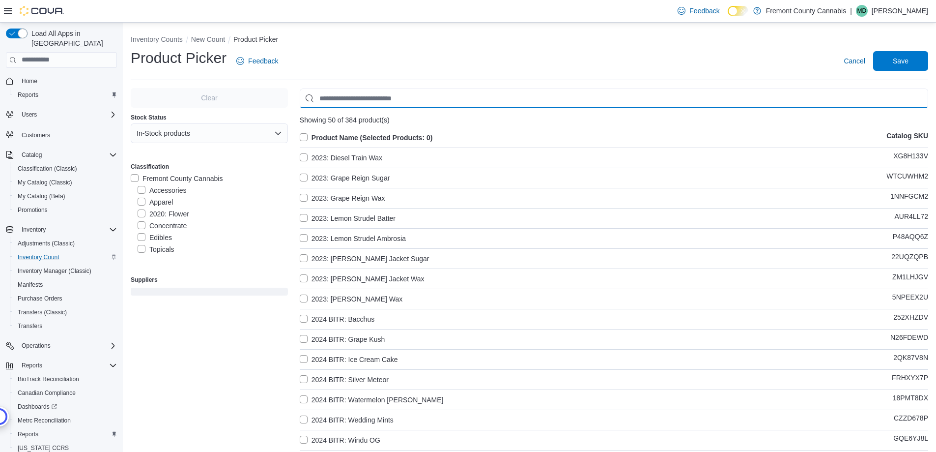
click at [343, 93] on input "Use aria labels when no actual label is in use" at bounding box center [614, 98] width 628 height 20
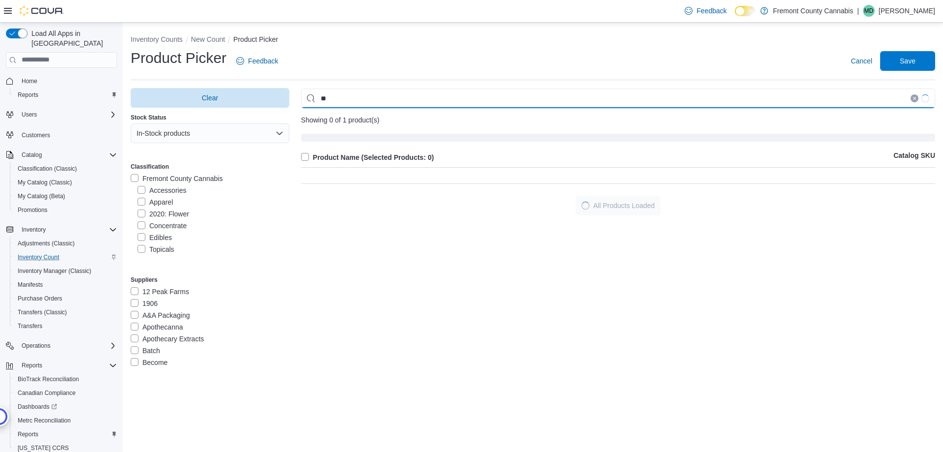
type input "*"
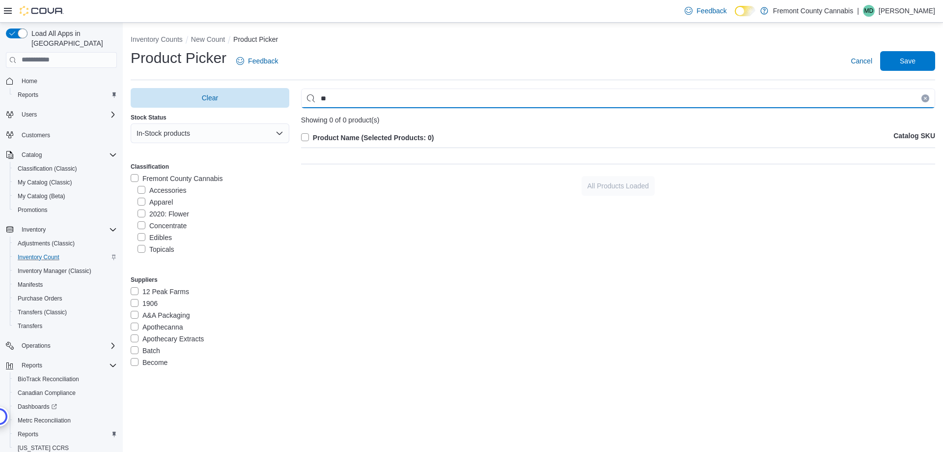
type input "*"
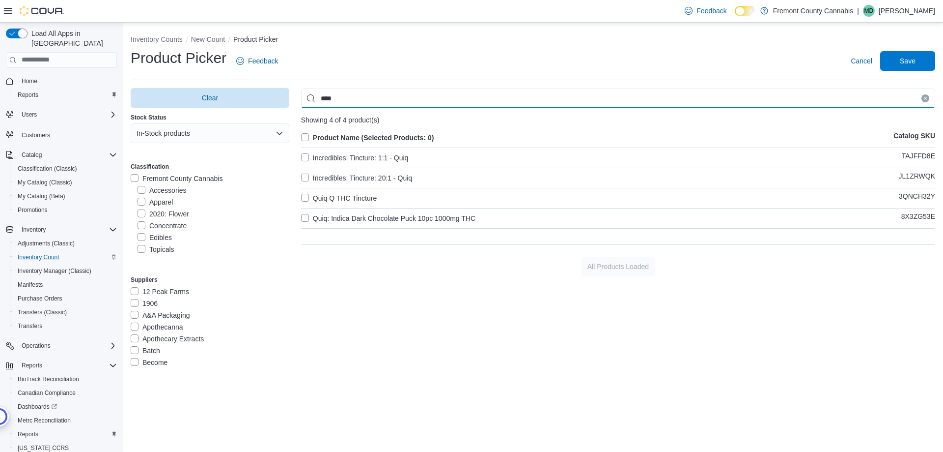
type input "****"
click at [311, 202] on label "Quiq Q THC Tincture" at bounding box center [339, 198] width 76 height 12
click at [315, 220] on label "Quiq: Indica Dark Chocolate Puck 10pc 1000mg THC" at bounding box center [388, 218] width 174 height 12
click at [317, 199] on label "Quiq Q THC Tincture" at bounding box center [339, 198] width 76 height 12
drag, startPoint x: 350, startPoint y: 94, endPoint x: 0, endPoint y: 140, distance: 353.2
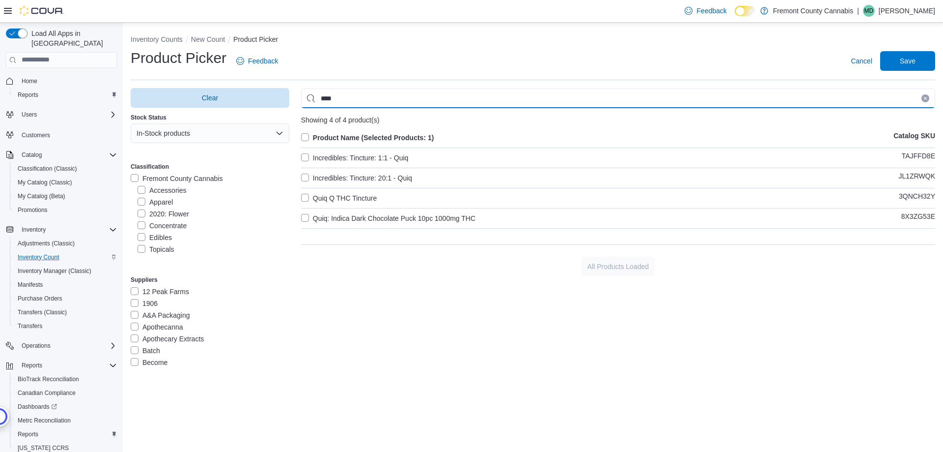
click at [29, 137] on div "Load All Apps in New Hub Home Reports Users Customers Catalog Classification (C…" at bounding box center [471, 237] width 943 height 429
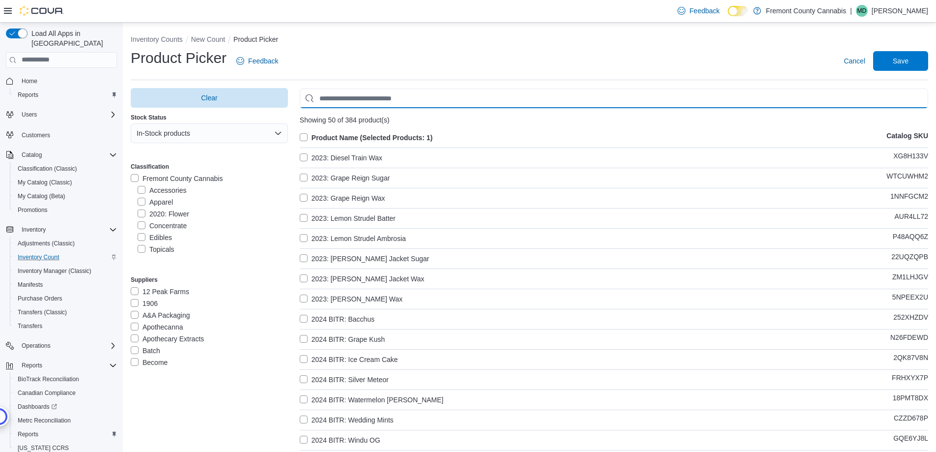
type input "*"
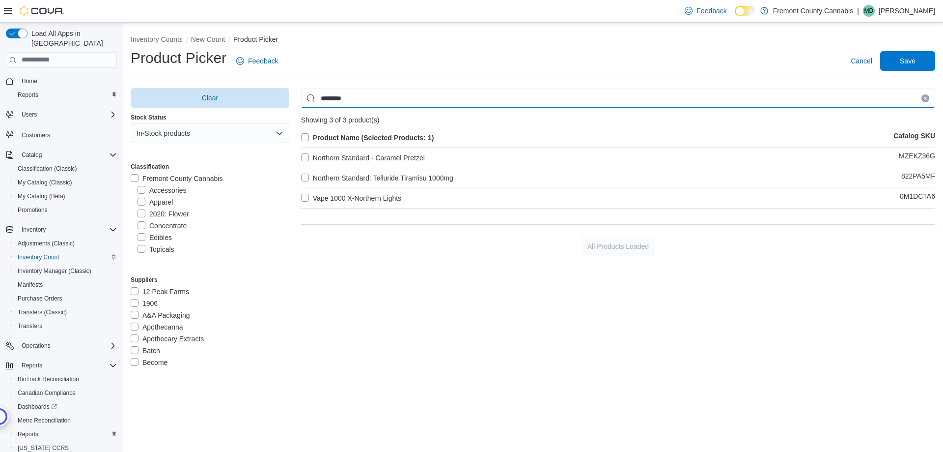
type input "********"
click at [320, 159] on label "Northern Standard - Caramel Pretzel" at bounding box center [363, 158] width 124 height 12
click at [320, 172] on label "Northern Standard: Telluride Tiramisu 1000mg" at bounding box center [377, 178] width 152 height 12
click at [326, 155] on label "Northern Standard - Caramel Pretzel" at bounding box center [363, 158] width 124 height 12
drag, startPoint x: 375, startPoint y: 95, endPoint x: 103, endPoint y: 95, distance: 272.2
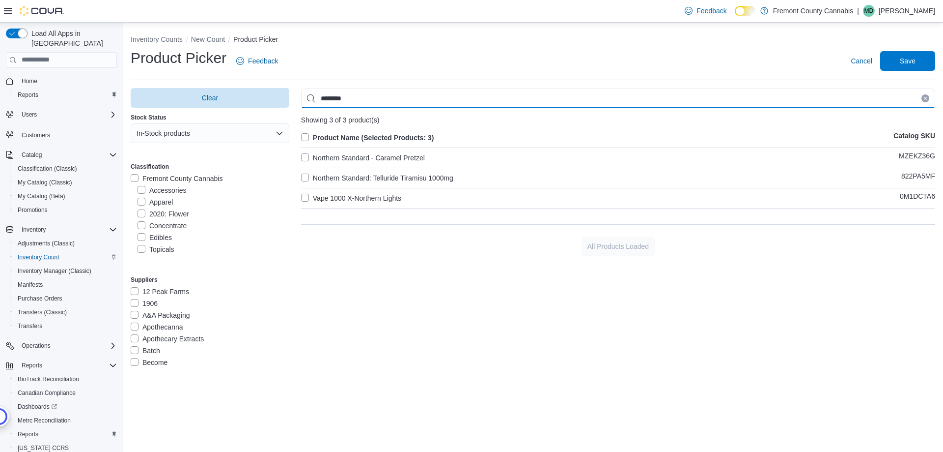
click at [137, 95] on div "Clear Stock Status In-Stock products Classification Fremont County Cannabis Acc…" at bounding box center [533, 235] width 805 height 295
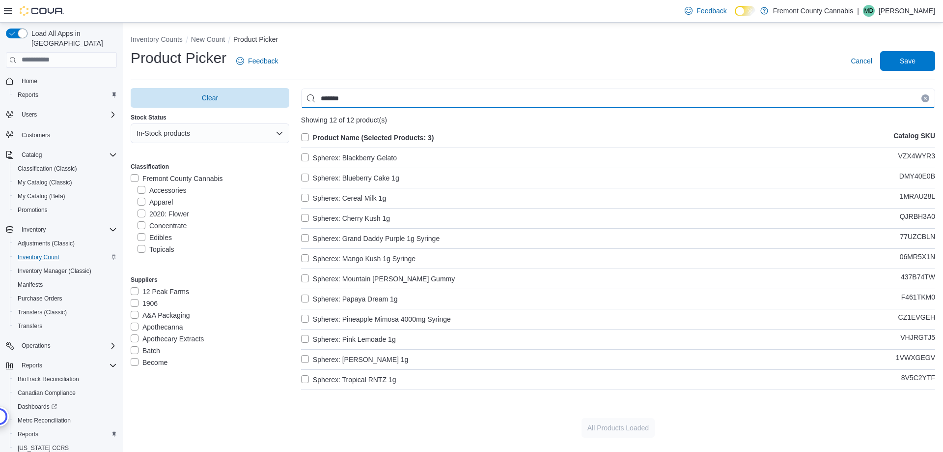
type input "*******"
click at [307, 280] on label "Spherex: Mountain [PERSON_NAME] Gummy" at bounding box center [378, 279] width 154 height 12
drag, startPoint x: 376, startPoint y: 91, endPoint x: 0, endPoint y: 336, distance: 449.2
click at [0, 171] on div "Load All Apps in New Hub Home Reports Users Customers Catalog Classification (C…" at bounding box center [471, 237] width 943 height 429
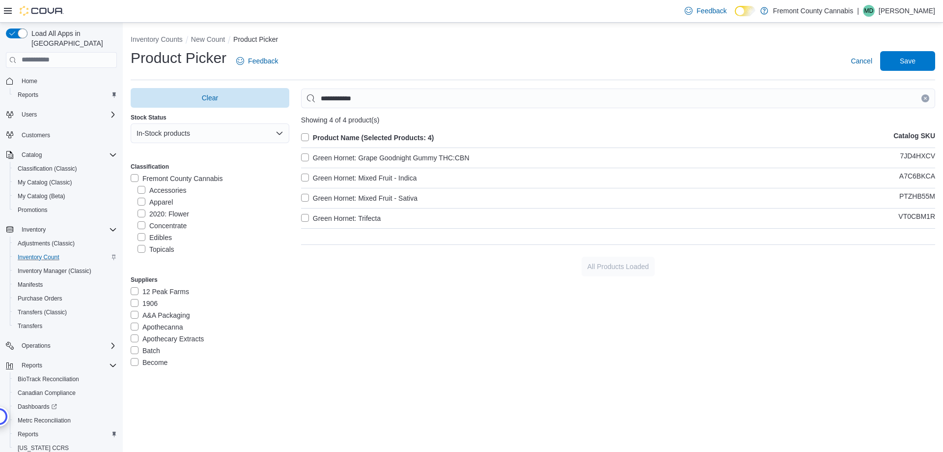
click at [314, 168] on div "Product Name (Selected Products: 4) Catalog SKU Green Hornet: Grape Goodnight G…" at bounding box center [618, 182] width 634 height 101
click at [316, 177] on label "Green Hornet: Mixed Fruit - Indica" at bounding box center [359, 178] width 116 height 12
click at [323, 162] on label "Green Hornet: Grape Goodnight Gummy THC:CBN" at bounding box center [385, 158] width 169 height 12
drag, startPoint x: 311, startPoint y: 176, endPoint x: 323, endPoint y: 193, distance: 20.4
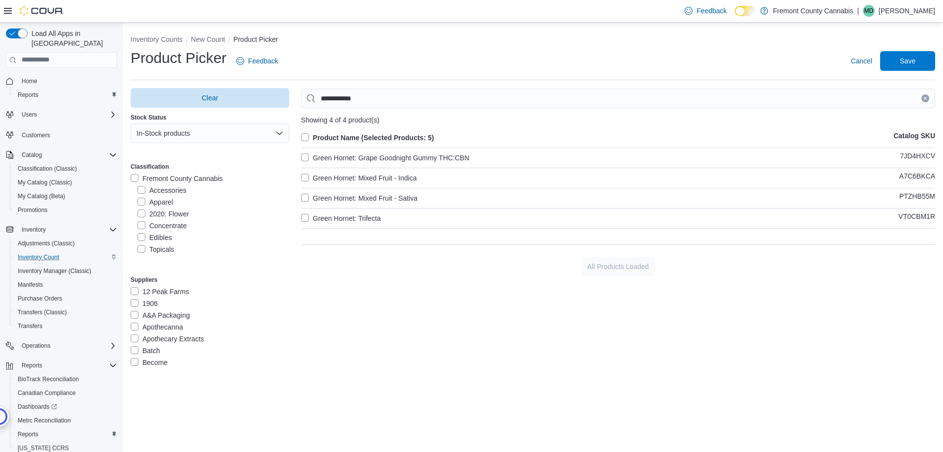
click at [312, 176] on label "Green Hornet: Mixed Fruit - Indica" at bounding box center [359, 178] width 116 height 12
drag, startPoint x: 321, startPoint y: 197, endPoint x: 326, endPoint y: 208, distance: 11.7
click at [321, 197] on label "Green Hornet: Mixed Fruit - Sativa" at bounding box center [359, 198] width 116 height 12
click at [326, 215] on label "Green Hornet: Trifecta" at bounding box center [341, 218] width 80 height 12
drag, startPoint x: 374, startPoint y: 87, endPoint x: 0, endPoint y: 142, distance: 378.0
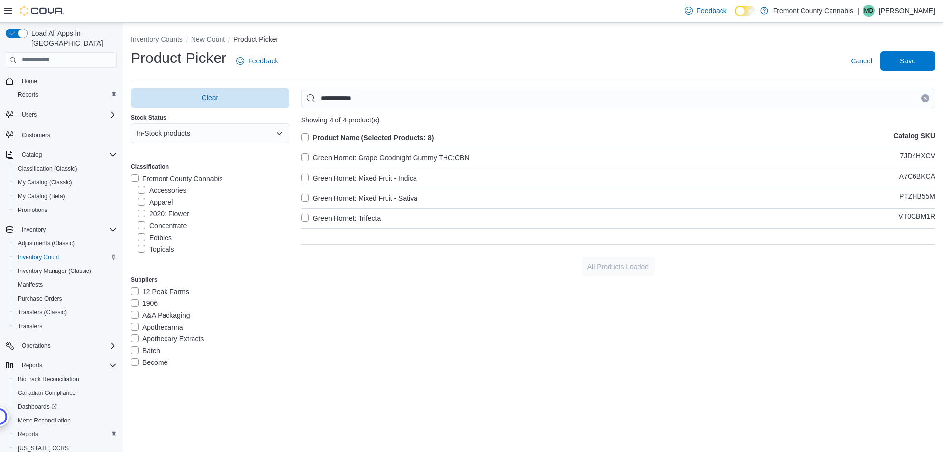
click at [0, 119] on div "Load All Apps in New Hub Home Reports Users Customers Catalog Classification (C…" at bounding box center [471, 237] width 943 height 429
click at [375, 97] on input "**********" at bounding box center [618, 98] width 634 height 20
drag, startPoint x: 351, startPoint y: 97, endPoint x: 0, endPoint y: 121, distance: 351.7
click at [22, 113] on div "Load All Apps in New Hub Home Reports Users Customers Catalog Classification (C…" at bounding box center [471, 237] width 943 height 429
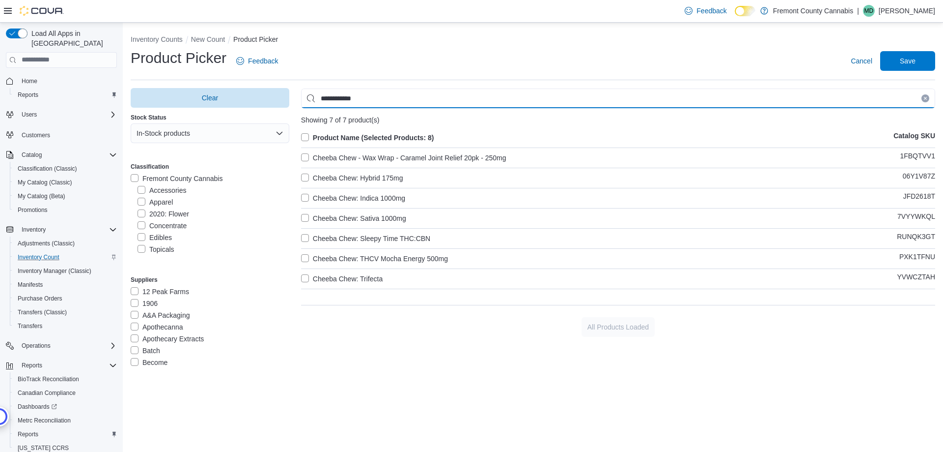
type input "**********"
click at [338, 157] on label "Cheeba Chew - Wax Wrap - Caramel Joint Relief 20pk - 250mg" at bounding box center [403, 158] width 205 height 12
click at [349, 173] on label "Cheeba Chew: Hybrid 175mg" at bounding box center [352, 178] width 102 height 12
click at [355, 192] on label "Cheeba Chew: Indica 1000mg" at bounding box center [353, 198] width 104 height 12
click at [364, 222] on label "Cheeba Chew: Sativa 1000mg" at bounding box center [353, 218] width 105 height 12
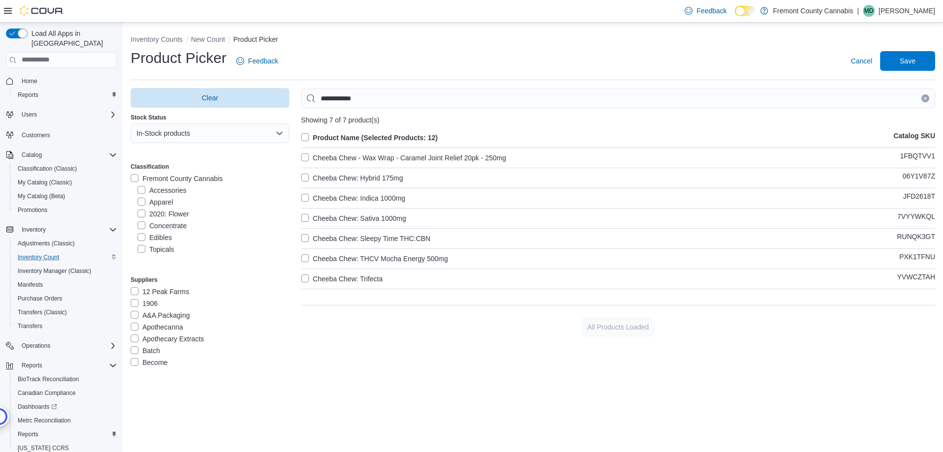
click at [363, 235] on label "Cheeba Chew: Sleepy Time THC:CBN" at bounding box center [365, 238] width 129 height 12
click at [339, 256] on label "Cheeba Chew: THCV Mocha Energy 500mg" at bounding box center [374, 259] width 147 height 12
click at [347, 276] on label "Cheeba Chew: Trifecta" at bounding box center [342, 279] width 82 height 12
drag, startPoint x: 387, startPoint y: 103, endPoint x: 0, endPoint y: 97, distance: 387.2
click at [387, 102] on input "**********" at bounding box center [618, 98] width 634 height 20
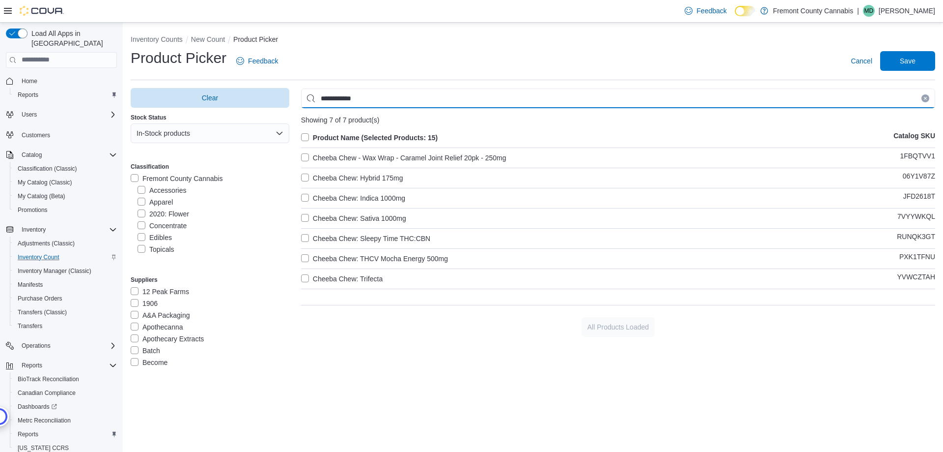
click at [0, 105] on div "Load All Apps in New Hub Home Reports Users Customers Catalog Classification (C…" at bounding box center [471, 237] width 943 height 429
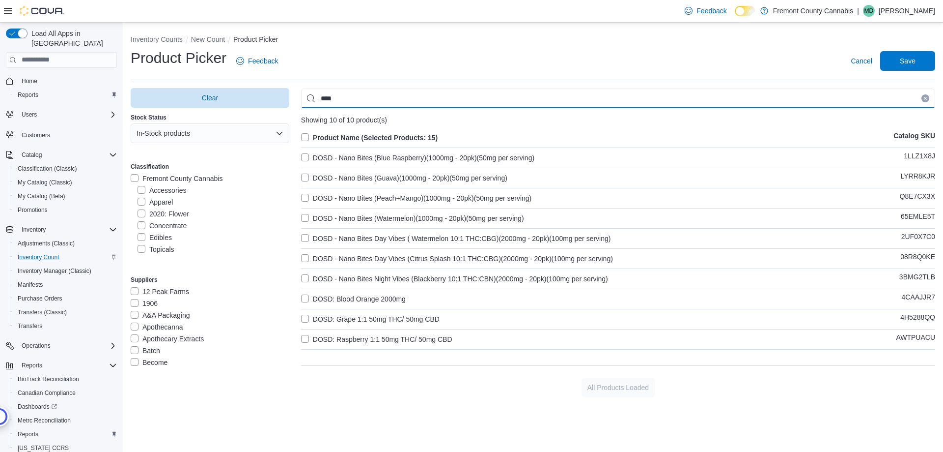
type input "****"
click at [337, 156] on label "DOSD - Nano Bites (Blue Raspberry)(1000mg - 20pk)(50mg per serving)" at bounding box center [417, 158] width 233 height 12
click at [322, 168] on div "Product Name (Selected Products: 16) Catalog SKU DOSD - Nano Bites (Blue Raspbe…" at bounding box center [618, 243] width 634 height 222
click at [316, 175] on label "DOSD - Nano Bites (Guava)(1000mg - 20pk)(50mg per serving)" at bounding box center [404, 178] width 206 height 12
drag, startPoint x: 322, startPoint y: 196, endPoint x: 325, endPoint y: 212, distance: 16.4
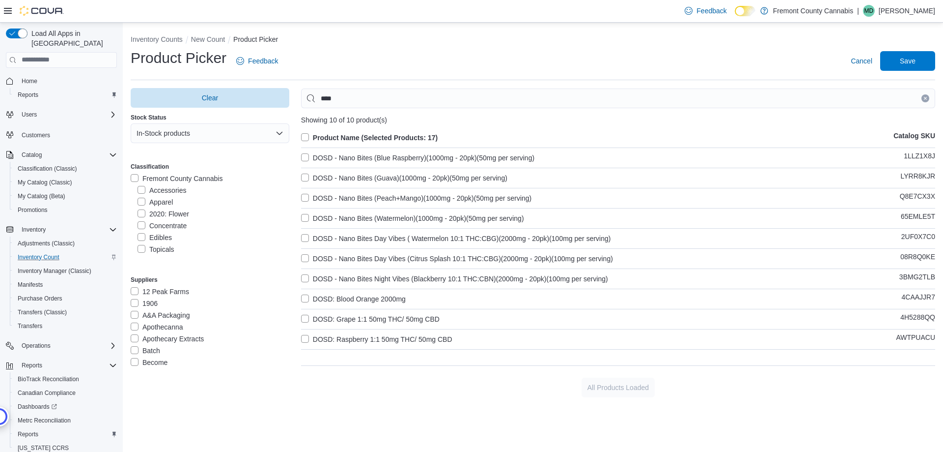
click at [322, 197] on label "DOSD - Nano Bites (Peach+Mango)(1000mg - 20pk)(50mg per serving)" at bounding box center [416, 198] width 230 height 12
drag, startPoint x: 325, startPoint y: 217, endPoint x: 328, endPoint y: 232, distance: 15.9
click at [325, 217] on label "DOSD - Nano Bites (Watermelon)(1000mg - 20pk)(50mg per serving)" at bounding box center [412, 218] width 223 height 12
drag, startPoint x: 329, startPoint y: 238, endPoint x: 333, endPoint y: 261, distance: 23.9
click at [330, 238] on label "DOSD - Nano Bites Day Vibes ( Watermelon 10:1 THC:CBG)(2000mg - 20pk)(100mg per…" at bounding box center [456, 238] width 310 height 12
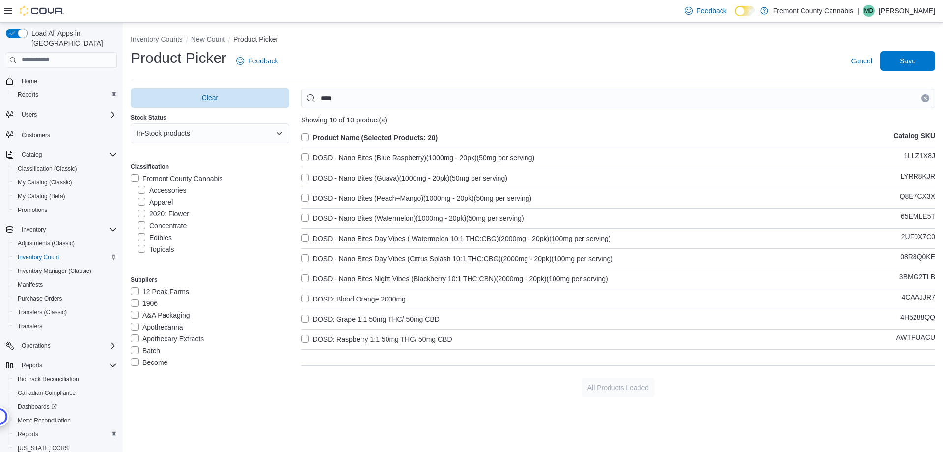
click at [328, 258] on label "DOSD - Nano Bites Day Vibes (Citrus Splash 10:1 THC:CBG)(2000mg - 20pk)(100mg p…" at bounding box center [457, 259] width 312 height 12
click at [327, 274] on label "DOSD - Nano Bites Night Vibes (Blackberry 10:1 THC:CBN)(2000mg - 20pk)(100mg pe…" at bounding box center [454, 279] width 307 height 12
click at [312, 300] on label "DOSD: Blood Orange 2000mg" at bounding box center [353, 299] width 105 height 12
click at [323, 320] on label "DOSD: Grape 1:1 50mg THC/ 50mg CBD" at bounding box center [370, 319] width 139 height 12
click at [325, 339] on label "DOSD: Raspberry 1:1 50mg THC/ 50mg CBD" at bounding box center [376, 339] width 151 height 12
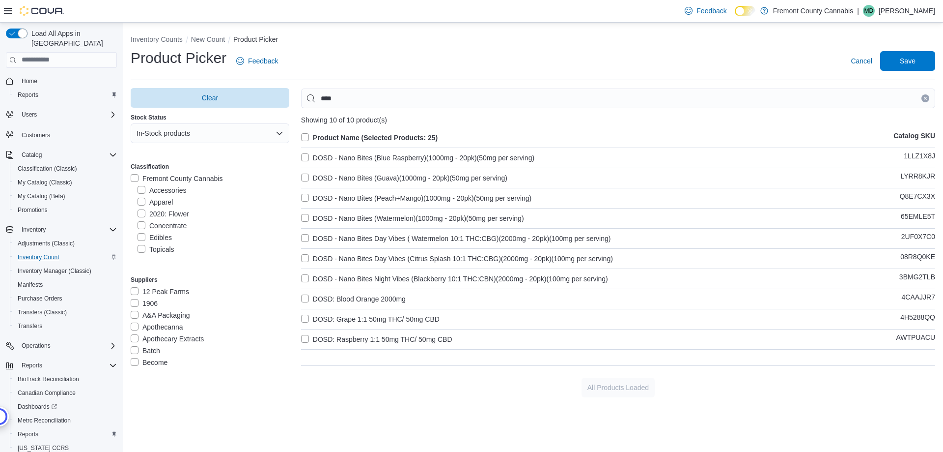
click at [899, 71] on div "Product Picker Feedback Cancel Save" at bounding box center [533, 61] width 805 height 26
click at [896, 54] on span "Save" at bounding box center [907, 61] width 43 height 20
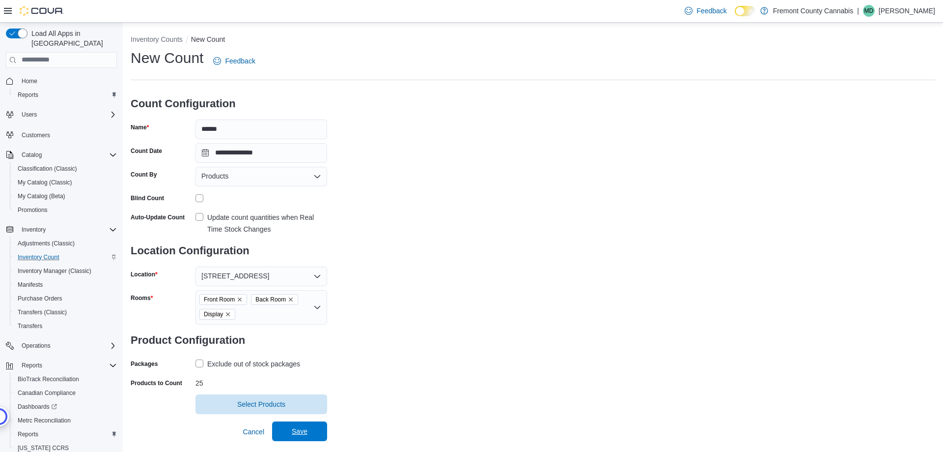
click at [307, 429] on span "Save" at bounding box center [300, 431] width 16 height 10
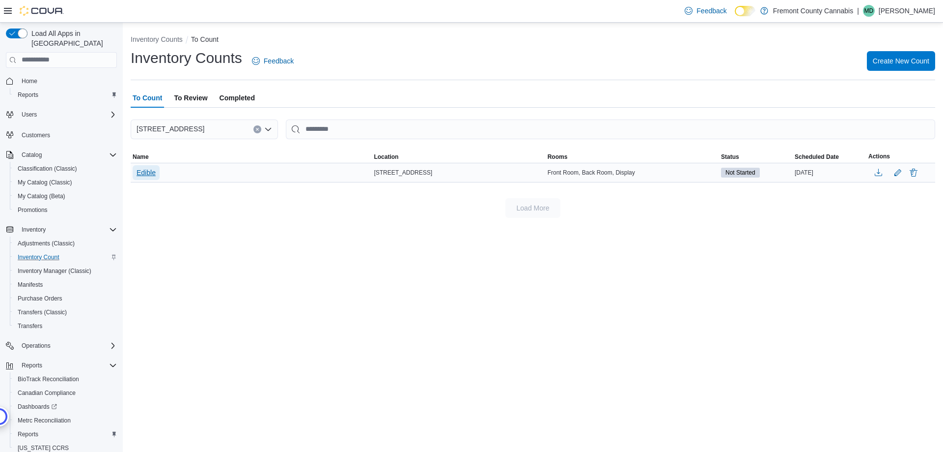
click at [140, 173] on span "Edible" at bounding box center [146, 173] width 19 height 10
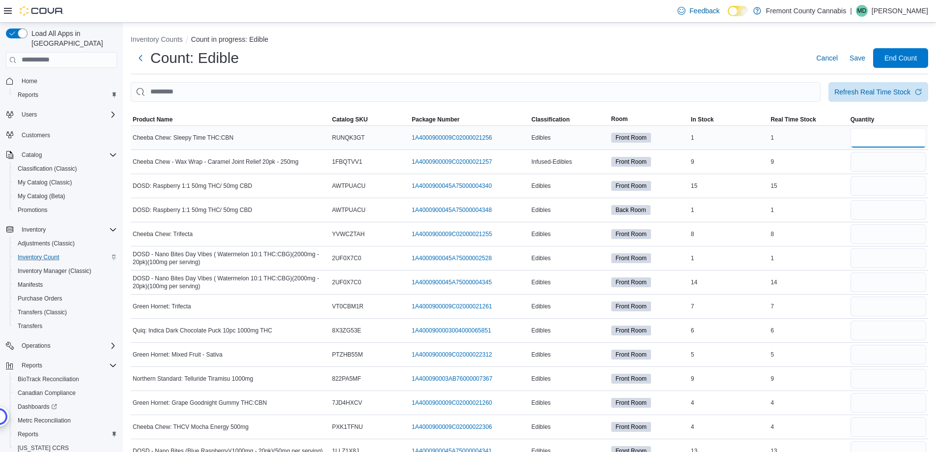
click at [906, 142] on input "number" at bounding box center [889, 138] width 76 height 20
type input "*"
type input "**"
type input "*"
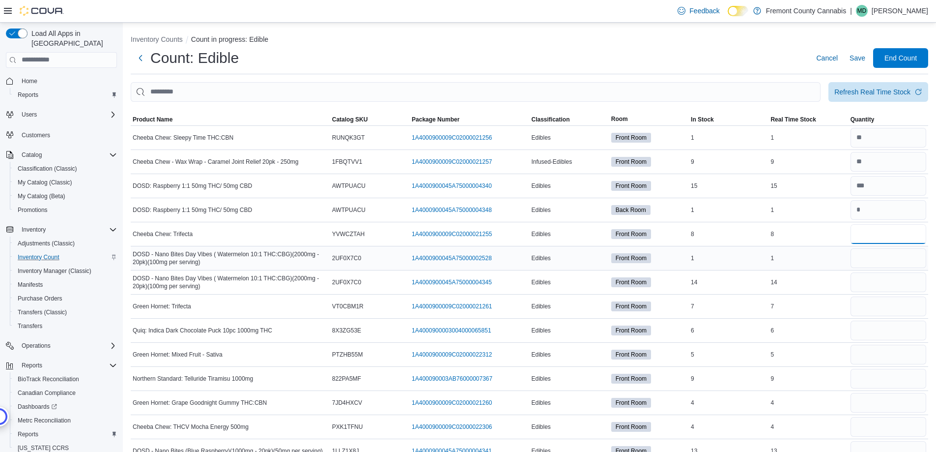
type input "*"
type input "**"
type input "*"
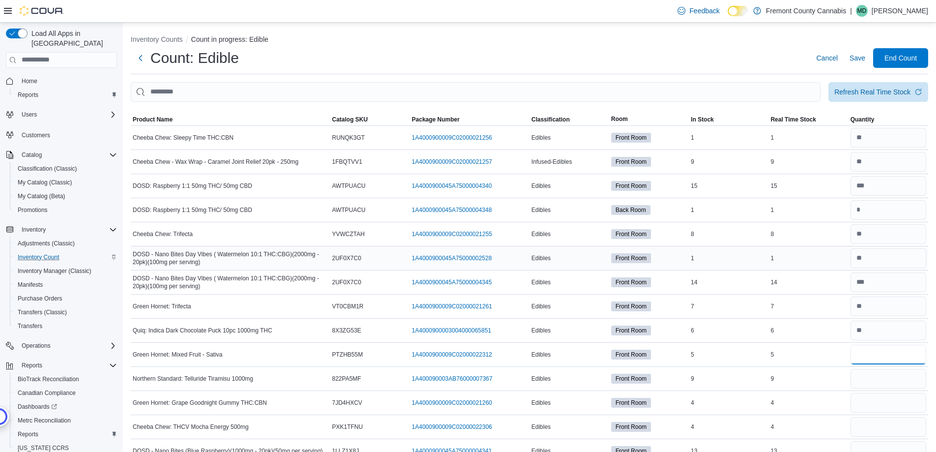
type input "*"
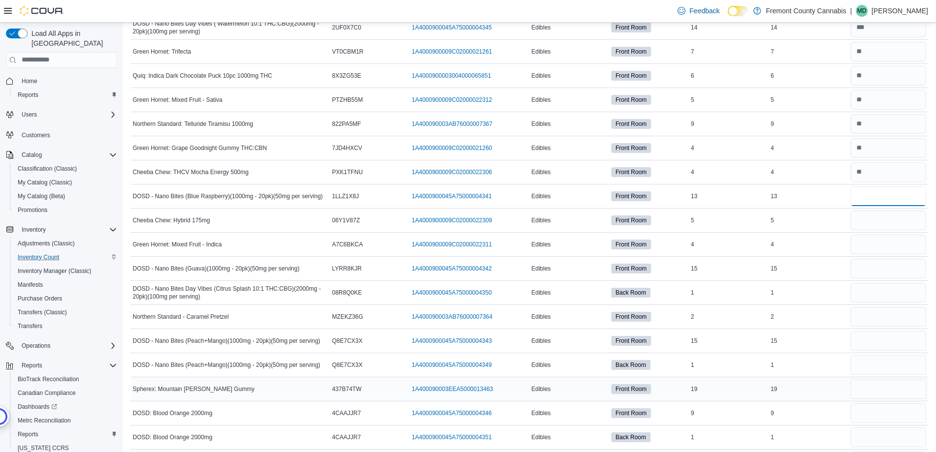
scroll to position [380, 0]
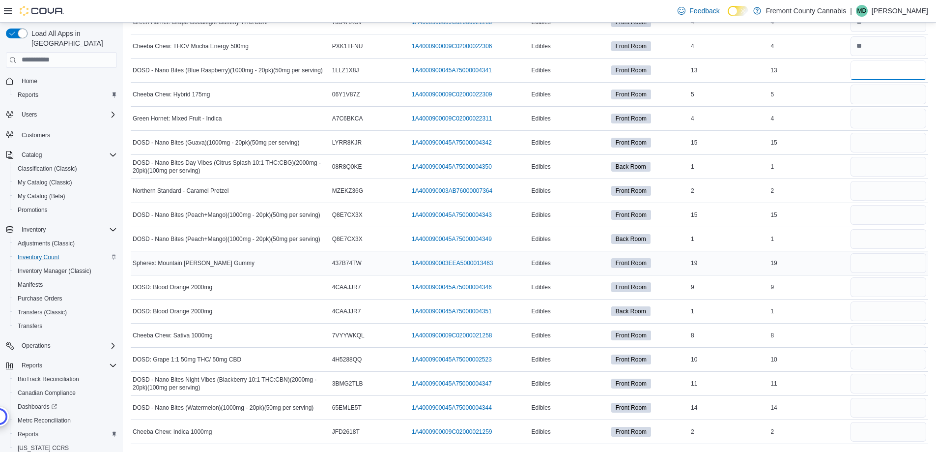
type input "**"
type input "*"
type input "**"
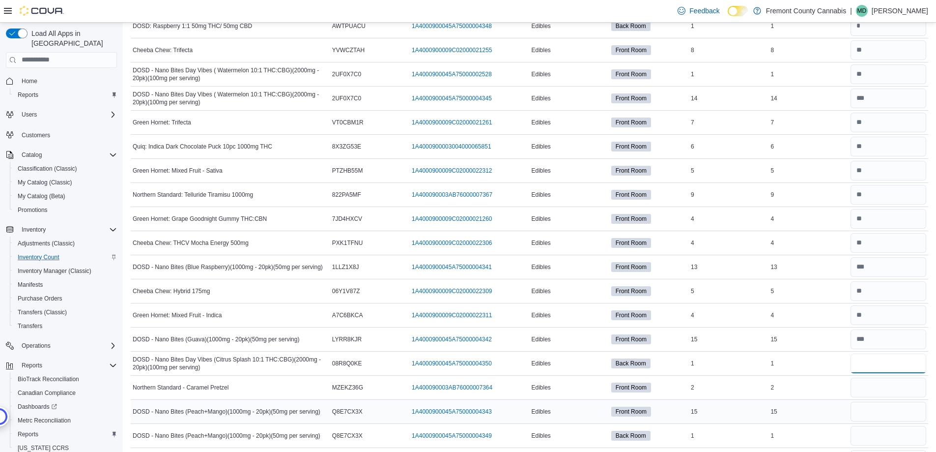
scroll to position [233, 0]
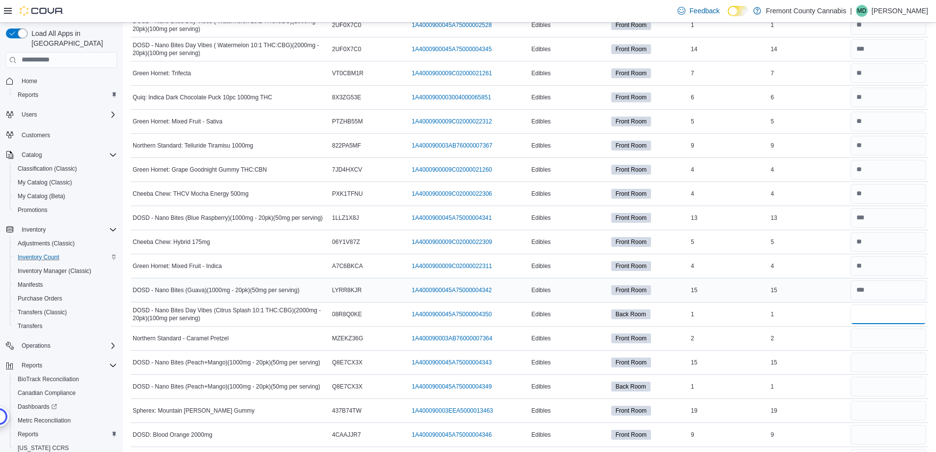
type input "*"
type input "**"
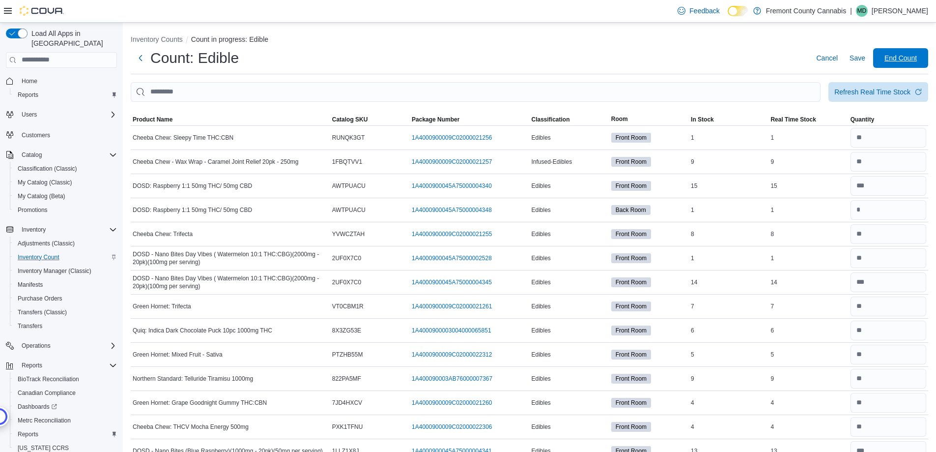
click at [913, 60] on span "End Count" at bounding box center [900, 58] width 32 height 10
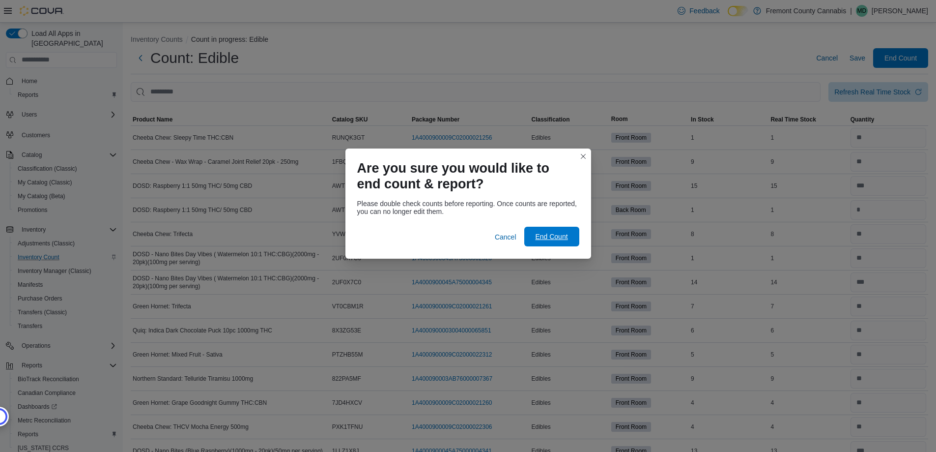
drag, startPoint x: 548, startPoint y: 238, endPoint x: 550, endPoint y: 232, distance: 5.8
click at [549, 239] on span "End Count" at bounding box center [551, 236] width 32 height 10
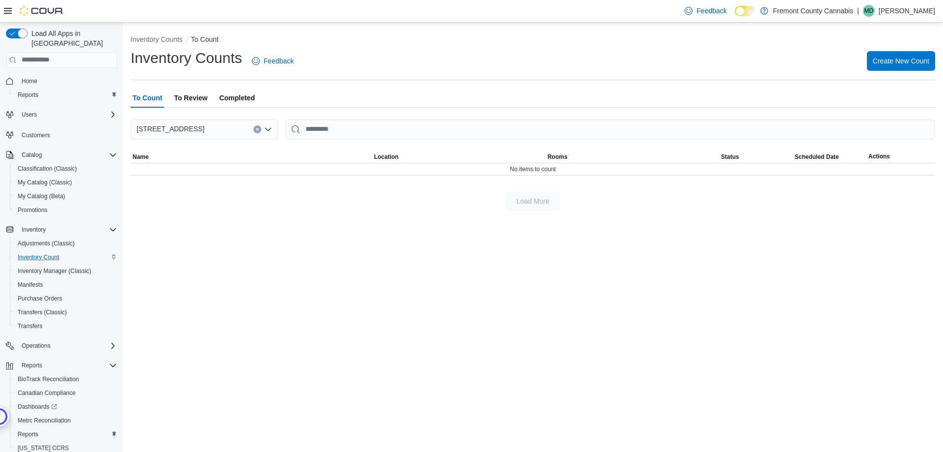
click at [191, 93] on span "To Review" at bounding box center [190, 98] width 33 height 20
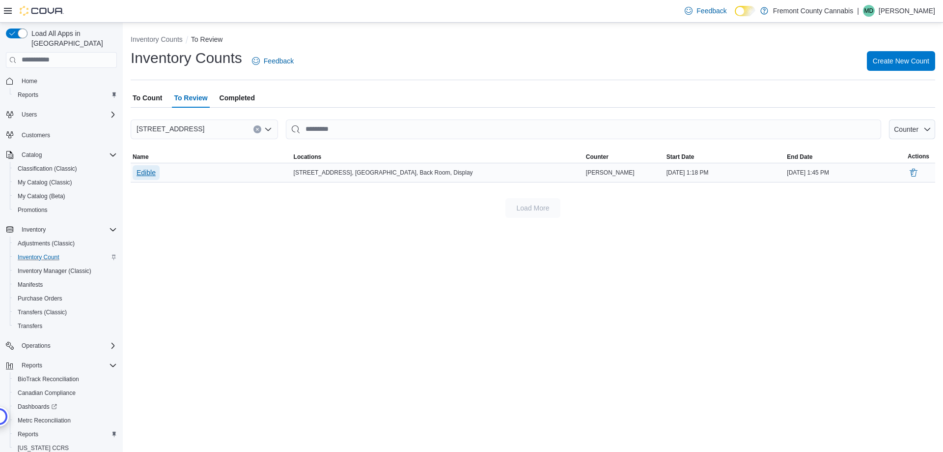
click at [149, 173] on span "Edible" at bounding box center [146, 173] width 19 height 10
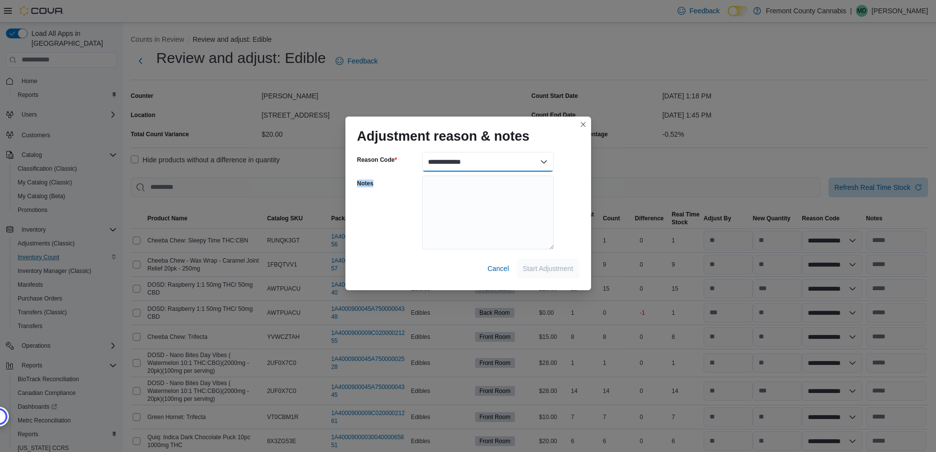
click at [463, 163] on select "**********" at bounding box center [488, 162] width 132 height 20
click at [422, 152] on select "**********" at bounding box center [488, 162] width 132 height 20
click at [487, 208] on textarea "Notes" at bounding box center [488, 212] width 132 height 74
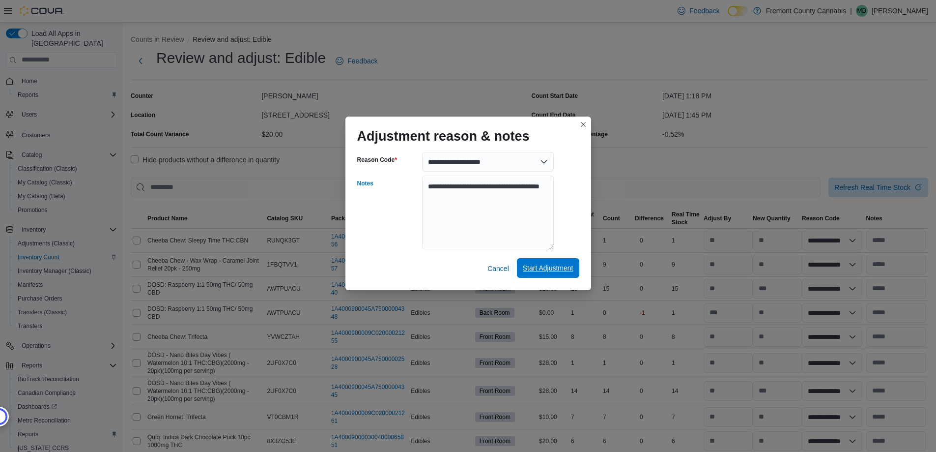
click at [539, 274] on span "Start Adjustment" at bounding box center [548, 268] width 51 height 20
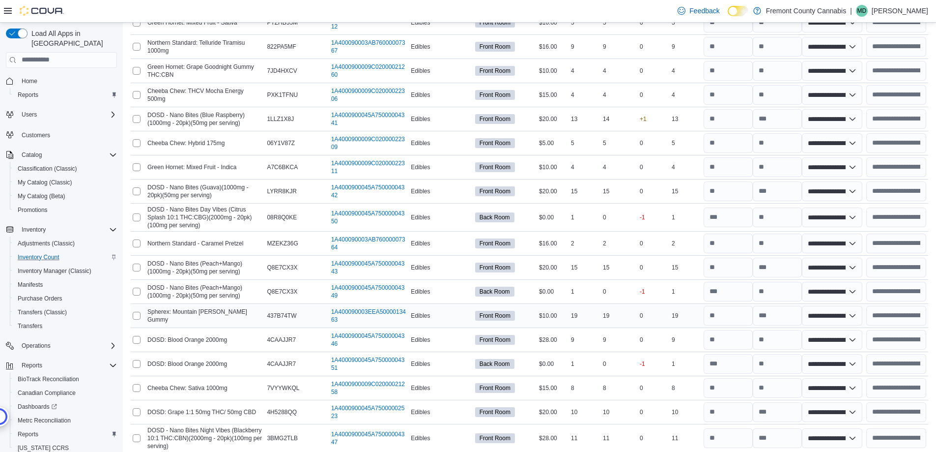
scroll to position [526, 0]
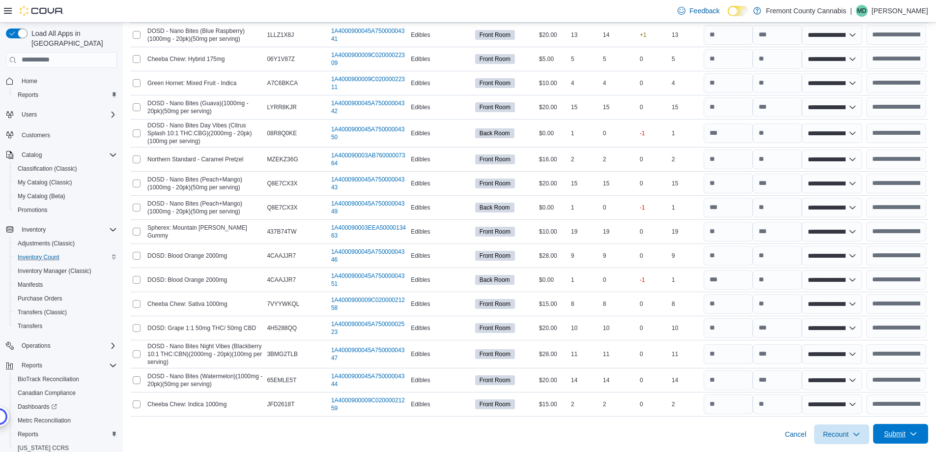
click at [908, 428] on span "Submit" at bounding box center [900, 434] width 43 height 20
click at [865, 390] on span "Submit Adjustments" at bounding box center [862, 390] width 61 height 10
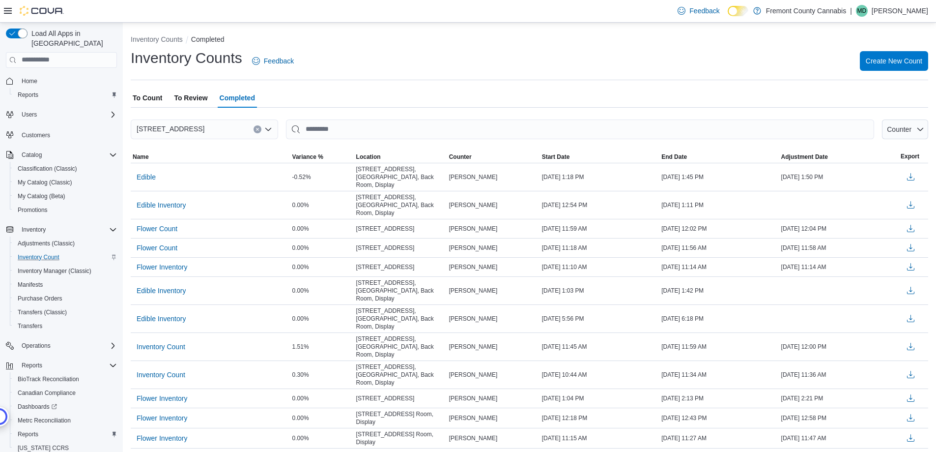
click at [196, 103] on span "To Review" at bounding box center [190, 98] width 33 height 20
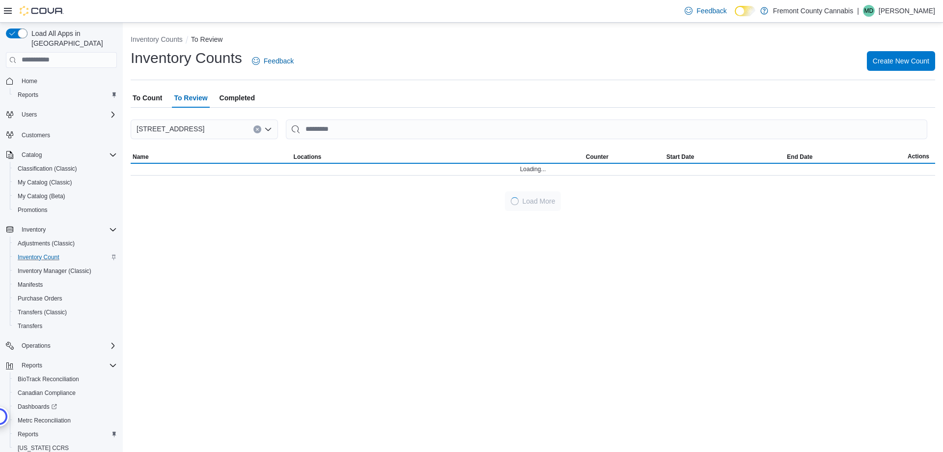
click at [197, 101] on span "To Review" at bounding box center [190, 98] width 33 height 20
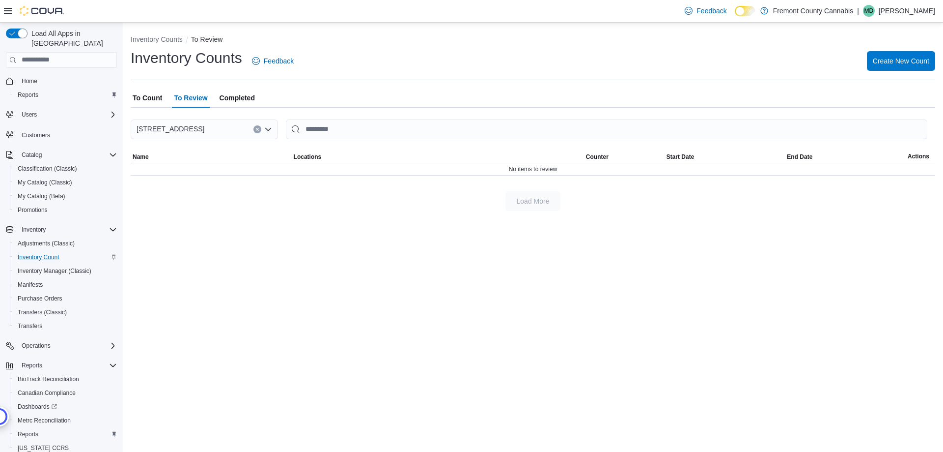
click at [163, 95] on button "To Count" at bounding box center [147, 98] width 33 height 20
click at [181, 97] on span "To Review" at bounding box center [190, 98] width 33 height 20
click at [898, 64] on span "Create New Count" at bounding box center [901, 61] width 57 height 10
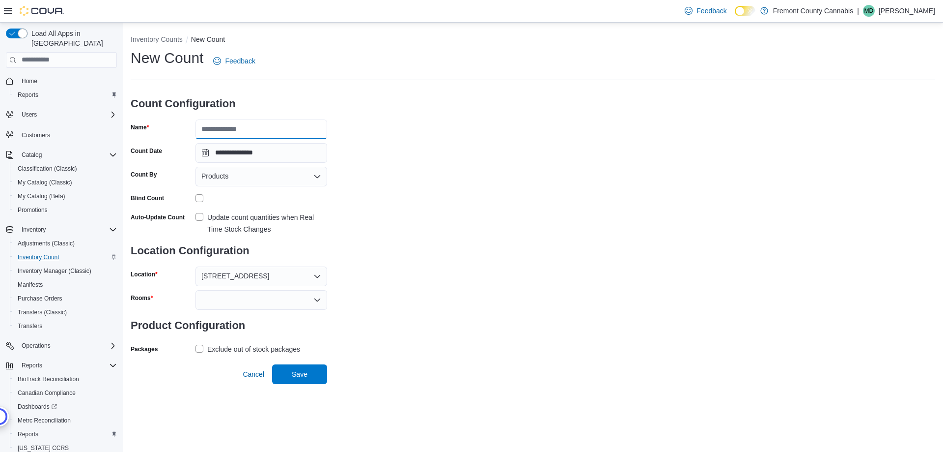
click at [248, 126] on input "Name" at bounding box center [262, 129] width 132 height 20
click at [542, 204] on div "**********" at bounding box center [533, 202] width 805 height 308
click at [202, 225] on label "Update count quantities when Real Time Stock Changes" at bounding box center [262, 223] width 132 height 24
click at [220, 305] on div at bounding box center [262, 300] width 132 height 20
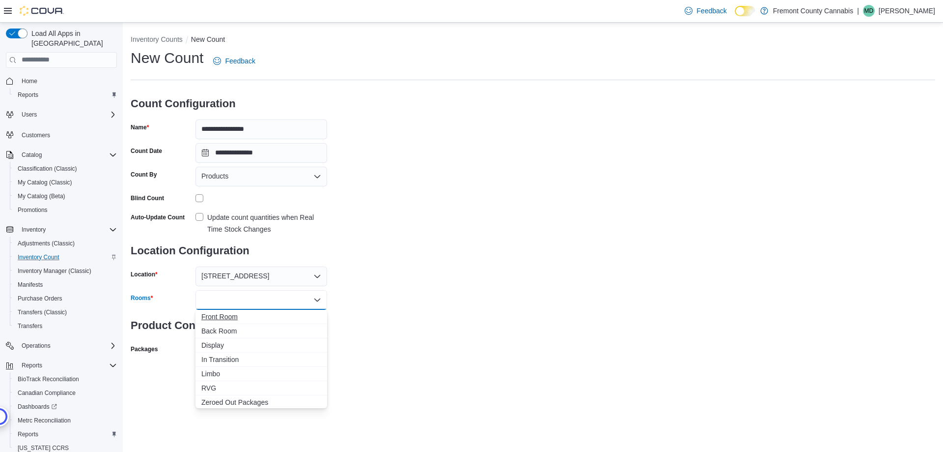
click at [208, 312] on span "Front Room" at bounding box center [261, 317] width 120 height 10
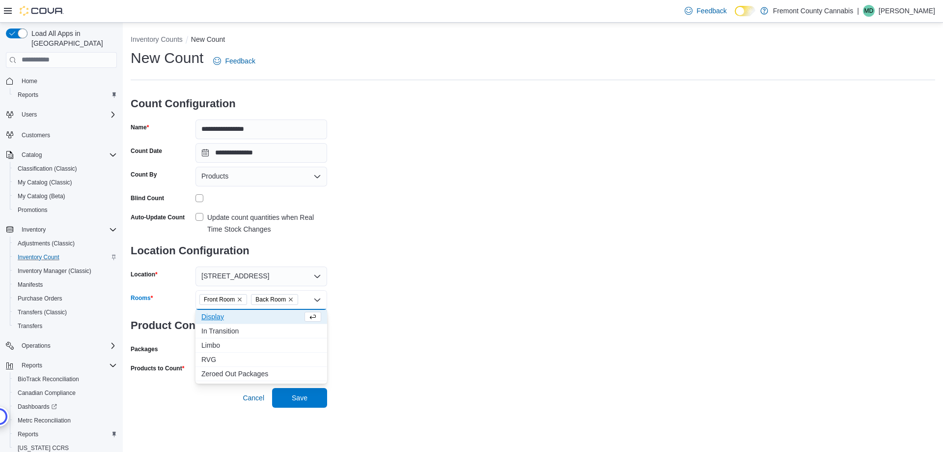
click at [208, 313] on span "Display" at bounding box center [251, 317] width 101 height 10
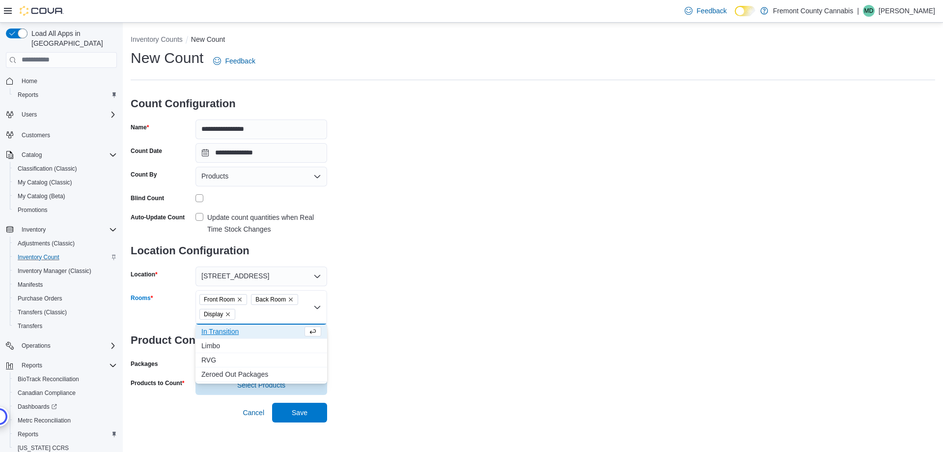
click at [486, 314] on div "**********" at bounding box center [533, 221] width 805 height 346
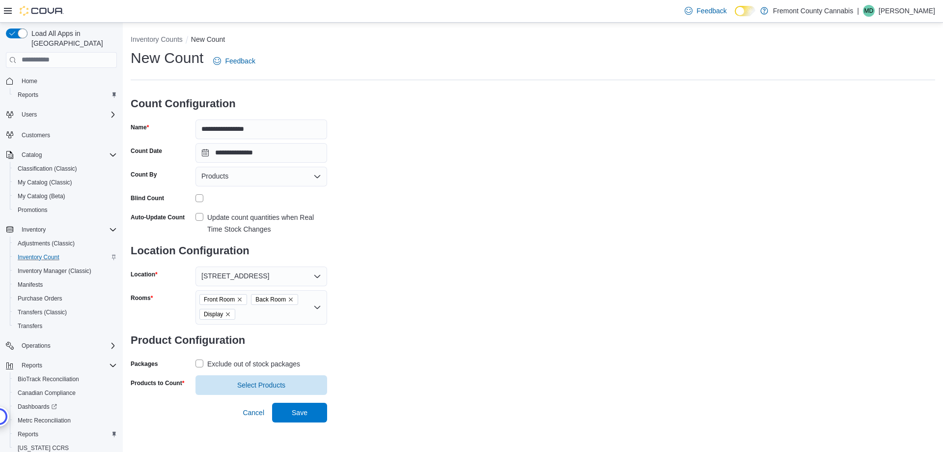
click at [209, 359] on div "Exclude out of stock packages" at bounding box center [253, 364] width 93 height 12
drag, startPoint x: 240, startPoint y: 384, endPoint x: 222, endPoint y: 358, distance: 31.8
click at [241, 384] on span "Select Products" at bounding box center [261, 385] width 48 height 10
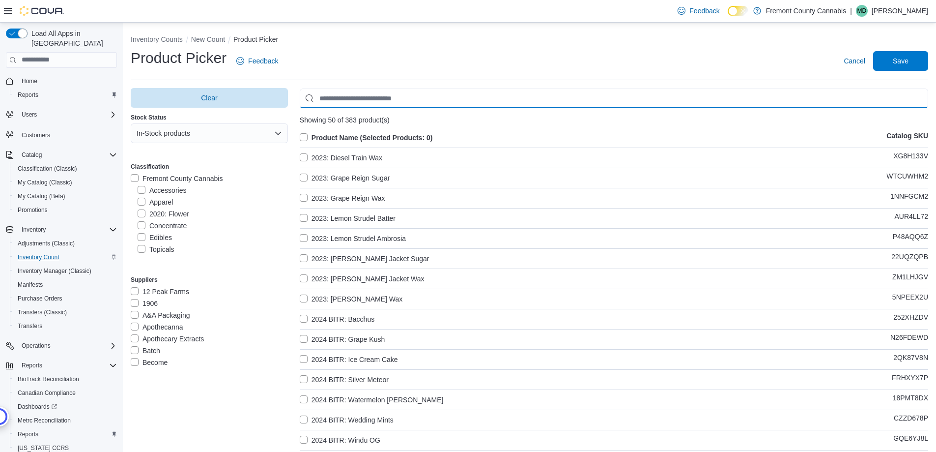
click at [350, 100] on input "Use aria labels when no actual label is in use" at bounding box center [614, 98] width 628 height 20
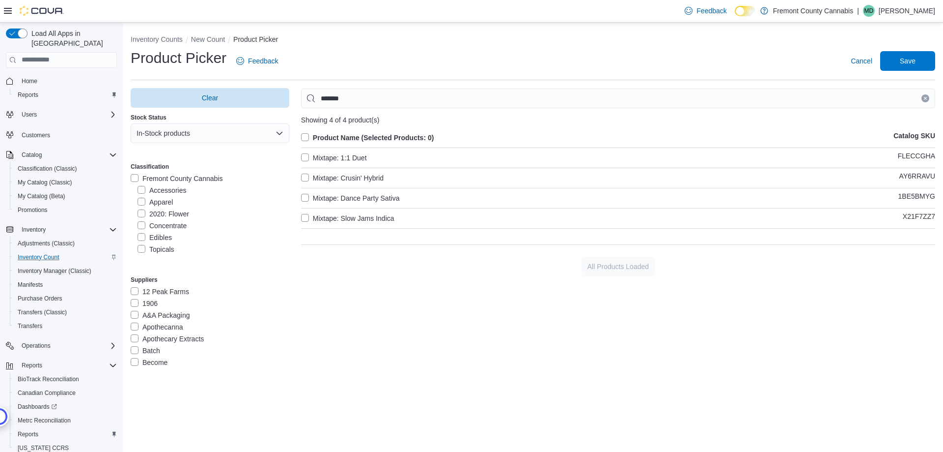
click at [310, 155] on label "Mixtape: 1:1 Duet" at bounding box center [334, 158] width 66 height 12
click at [313, 171] on div "Product Name (Selected Products: 1) Catalog SKU Mixtape: 1:1 Duet FLECCGHA Mixt…" at bounding box center [618, 182] width 634 height 101
click at [317, 176] on label "Mixtape: Crusin' Hybrid" at bounding box center [342, 178] width 83 height 12
click at [329, 203] on div "Product Name (Selected Products: 2) Catalog SKU Mixtape: 1:1 Duet FLECCGHA Mixt…" at bounding box center [618, 182] width 634 height 101
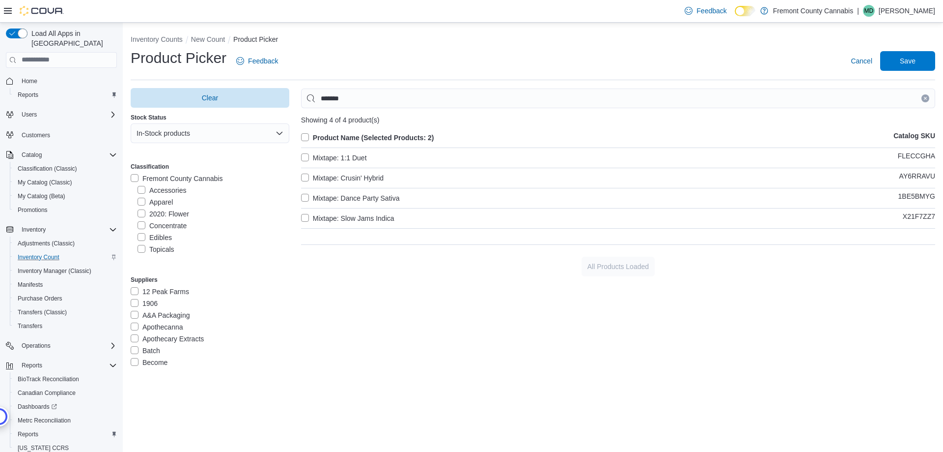
click at [321, 200] on label "Mixtape: Dance Party Sativa" at bounding box center [350, 198] width 99 height 12
click at [337, 220] on label "Mixtape: Slow Jams Indica" at bounding box center [347, 218] width 93 height 12
drag, startPoint x: 369, startPoint y: 97, endPoint x: 0, endPoint y: 126, distance: 369.6
click at [0, 124] on div "Load All Apps in New Hub Home Reports Users Customers Catalog Classification (C…" at bounding box center [471, 237] width 943 height 429
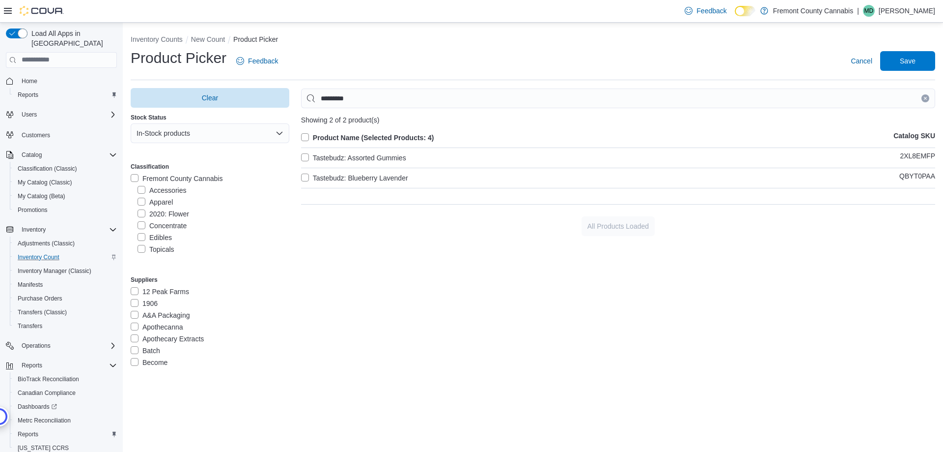
drag, startPoint x: 325, startPoint y: 158, endPoint x: 333, endPoint y: 181, distance: 24.6
click at [325, 158] on label "Tastebudz: Assorted Gummies" at bounding box center [353, 158] width 105 height 12
click at [331, 180] on label "Tastebudz: Blueberry Lavender" at bounding box center [354, 178] width 107 height 12
drag, startPoint x: 386, startPoint y: 102, endPoint x: 362, endPoint y: 102, distance: 23.6
click at [384, 102] on input "*********" at bounding box center [618, 98] width 634 height 20
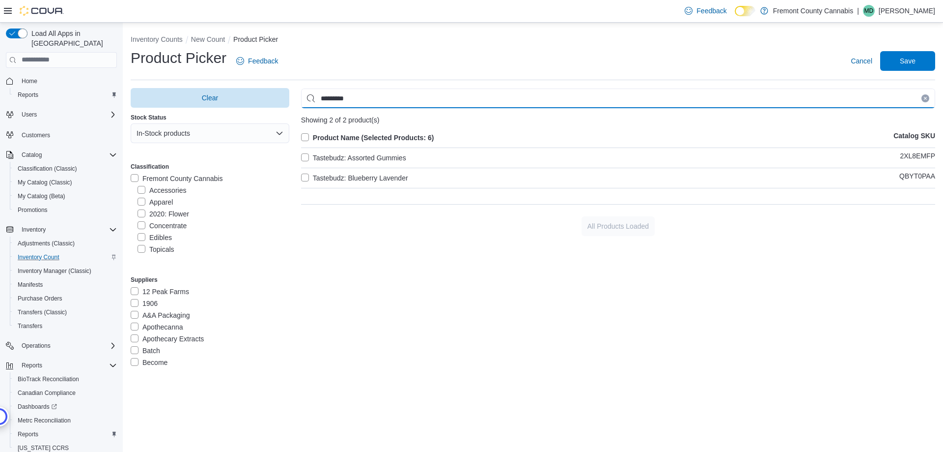
click at [0, 174] on div "Load All Apps in New Hub Home Reports Users Customers Catalog Classification (C…" at bounding box center [471, 237] width 943 height 429
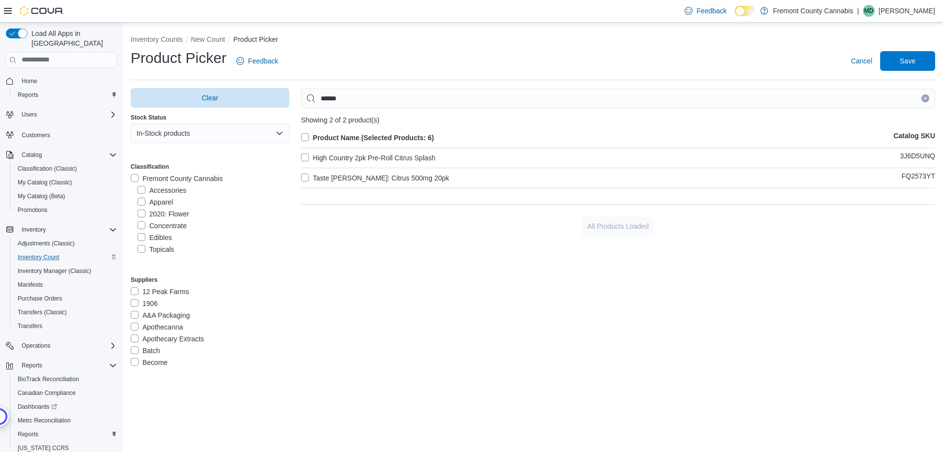
click at [332, 174] on label "Taste [PERSON_NAME]: Citrus 500mg 20pk" at bounding box center [375, 178] width 148 height 12
click at [0, 145] on div "Load All Apps in New Hub Home Reports Users Customers Catalog Classification (C…" at bounding box center [471, 237] width 943 height 429
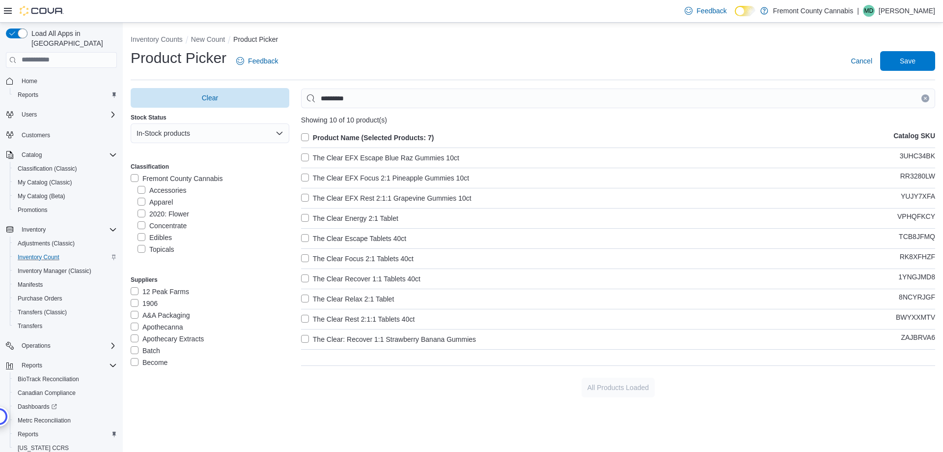
click at [340, 158] on label "The Clear EFX Escape Blue Raz Gummies 10ct" at bounding box center [380, 158] width 158 height 12
click at [340, 173] on label "The Clear EFX Focus 2:1 Pineapple Gummies 10ct" at bounding box center [385, 178] width 168 height 12
click at [344, 192] on label "The Clear EFX Rest 2:1:1 Grapevine Gummies 10ct" at bounding box center [386, 198] width 171 height 12
click at [344, 211] on div "Product Name (Selected Products: 10) Catalog SKU The Clear EFX Escape Blue Raz …" at bounding box center [618, 243] width 634 height 222
click at [342, 217] on label "The Clear Energy 2:1 Tablet" at bounding box center [349, 218] width 97 height 12
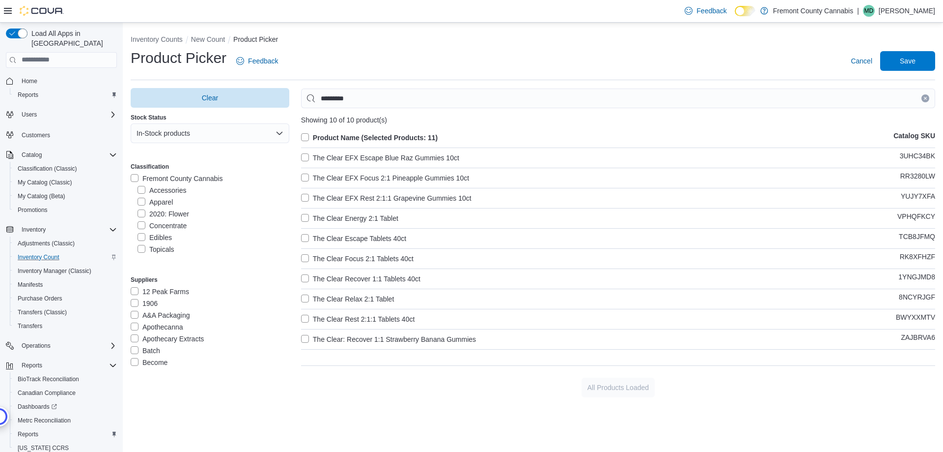
click at [346, 233] on label "The Clear Escape Tablets 40ct" at bounding box center [353, 238] width 105 height 12
drag, startPoint x: 355, startPoint y: 255, endPoint x: 371, endPoint y: 278, distance: 28.9
click at [356, 256] on label "The Clear Focus 2:1 Tablets 40ct" at bounding box center [357, 259] width 113 height 12
drag, startPoint x: 372, startPoint y: 276, endPoint x: 376, endPoint y: 295, distance: 19.6
click at [374, 281] on label "The Clear Recover 1:1 Tablets 40ct" at bounding box center [360, 279] width 119 height 12
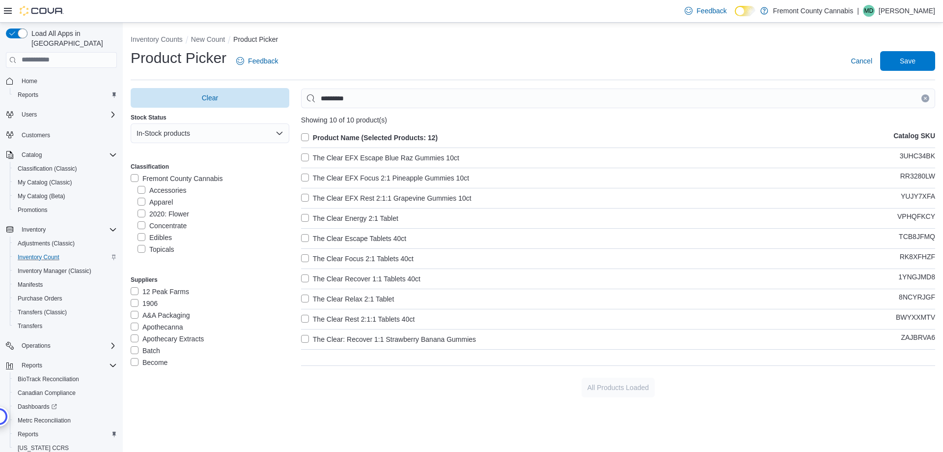
click at [373, 297] on label "The Clear Relax 2:1 Tablet" at bounding box center [347, 299] width 93 height 12
drag, startPoint x: 305, startPoint y: 250, endPoint x: 315, endPoint y: 263, distance: 16.8
click at [305, 252] on div "Product Name (Selected Products: 13) Catalog SKU The Clear EFX Escape Blue Raz …" at bounding box center [618, 243] width 634 height 222
click at [305, 258] on label "The Clear Focus 2:1 Tablets 40ct" at bounding box center [357, 259] width 113 height 12
click at [309, 277] on label "The Clear Recover 1:1 Tablets 40ct" at bounding box center [360, 279] width 119 height 12
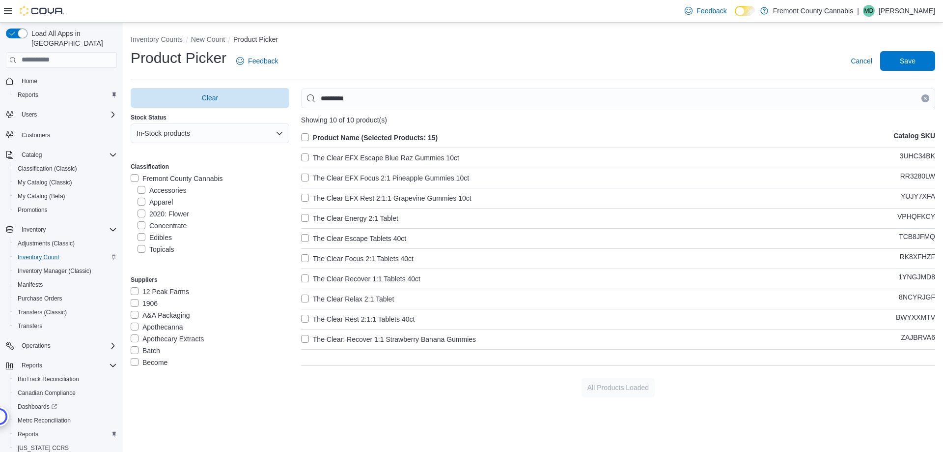
click at [307, 322] on label "The Clear Rest 2:1:1 Tablets 40ct" at bounding box center [358, 319] width 114 height 12
click at [306, 340] on label "The Clear: Recover 1:1 Strawberry Banana Gummies" at bounding box center [388, 339] width 175 height 12
drag, startPoint x: 356, startPoint y: 99, endPoint x: 2, endPoint y: 123, distance: 354.6
click at [0, 130] on div "Load All Apps in New Hub Home Reports Users Customers Catalog Classification (C…" at bounding box center [471, 237] width 943 height 429
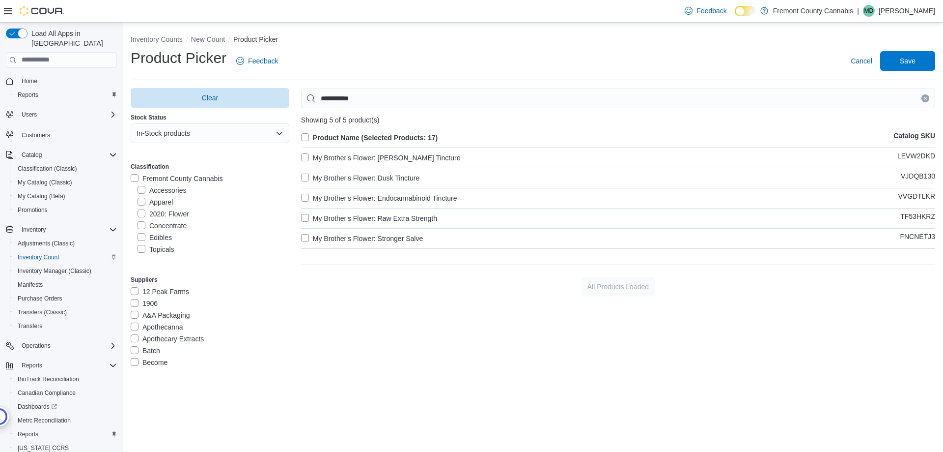
click at [357, 163] on label "My Brother's Flower: [PERSON_NAME] Tincture" at bounding box center [381, 158] width 160 height 12
click at [362, 176] on label "My Brother's Flower: Dusk Tincture" at bounding box center [360, 178] width 118 height 12
click at [303, 218] on label "My Brother's Flower: Raw Extra Strength" at bounding box center [369, 218] width 136 height 12
click at [305, 194] on label "My Brother's Flower: Endocannabinoid Tincture" at bounding box center [379, 198] width 156 height 12
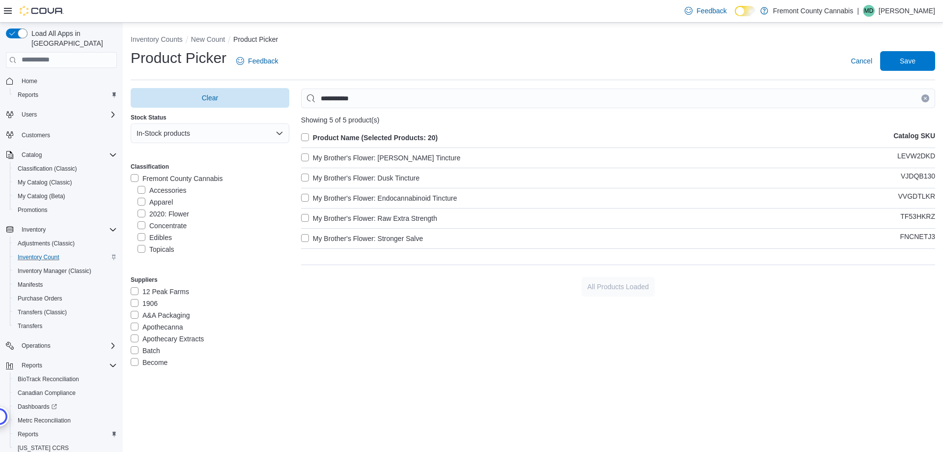
click at [302, 174] on label "My Brother's Flower: Dusk Tincture" at bounding box center [360, 178] width 118 height 12
click at [307, 240] on label "My Brother's Flower: Stronger Salve" at bounding box center [362, 238] width 122 height 12
click at [905, 69] on span "Save" at bounding box center [907, 61] width 43 height 20
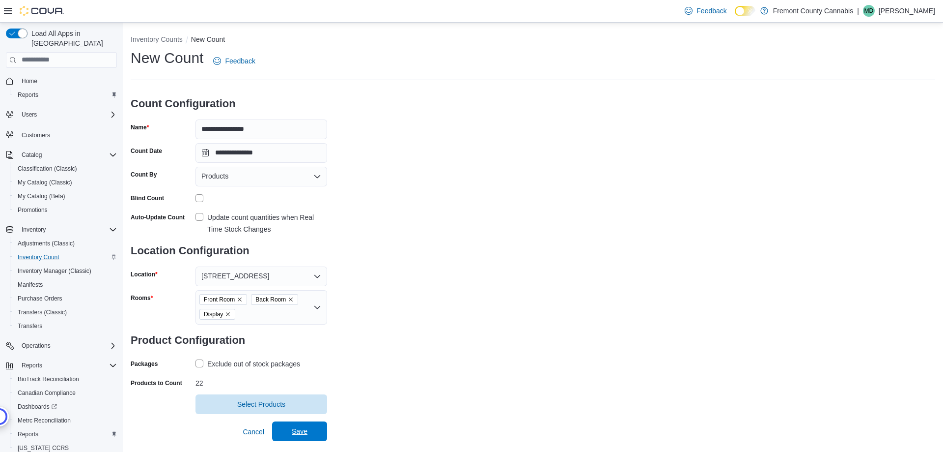
click at [300, 432] on span "Save" at bounding box center [300, 431] width 16 height 10
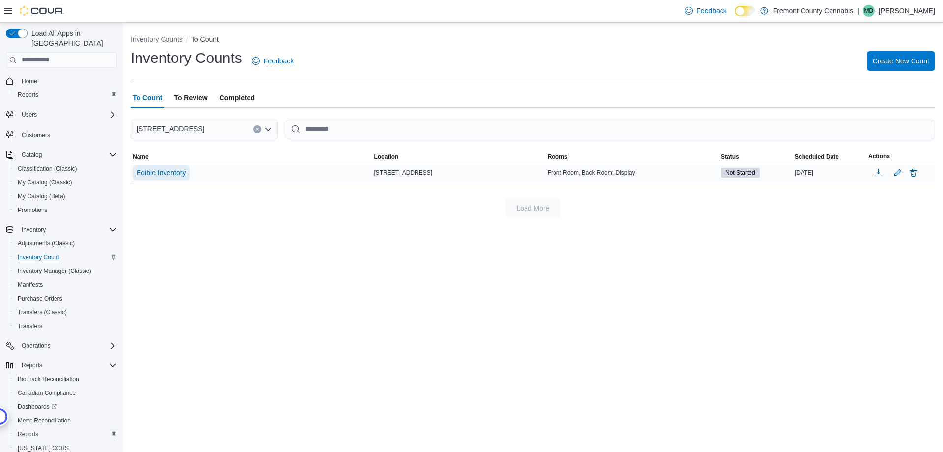
click at [149, 171] on span "Edible Inventory" at bounding box center [161, 173] width 49 height 10
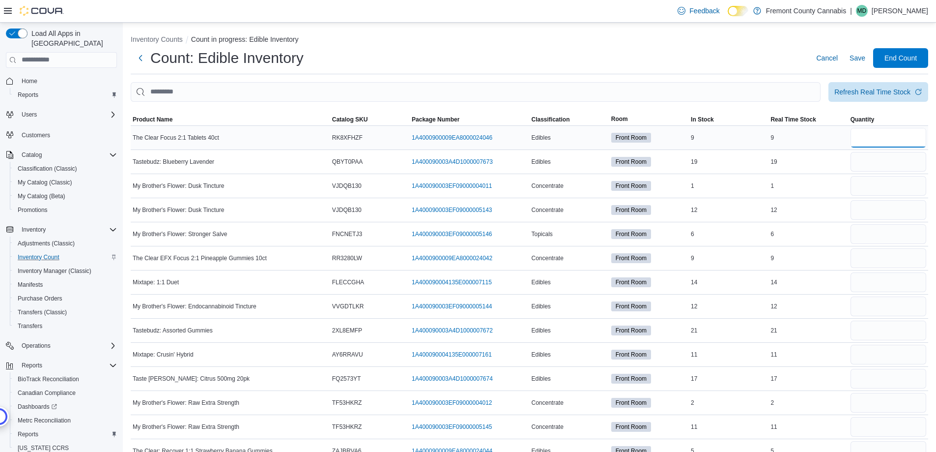
click at [891, 135] on input "number" at bounding box center [889, 138] width 76 height 20
click at [832, 61] on span "Cancel" at bounding box center [827, 58] width 22 height 10
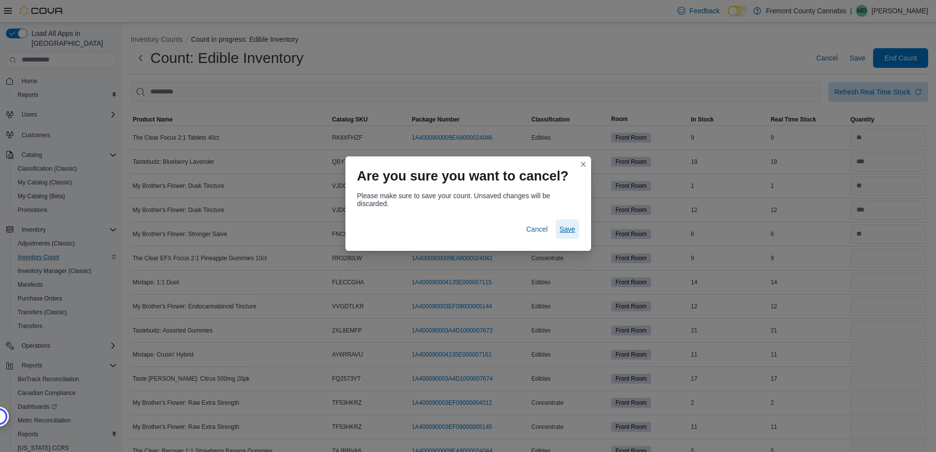
click at [567, 229] on span "Save" at bounding box center [568, 229] width 16 height 10
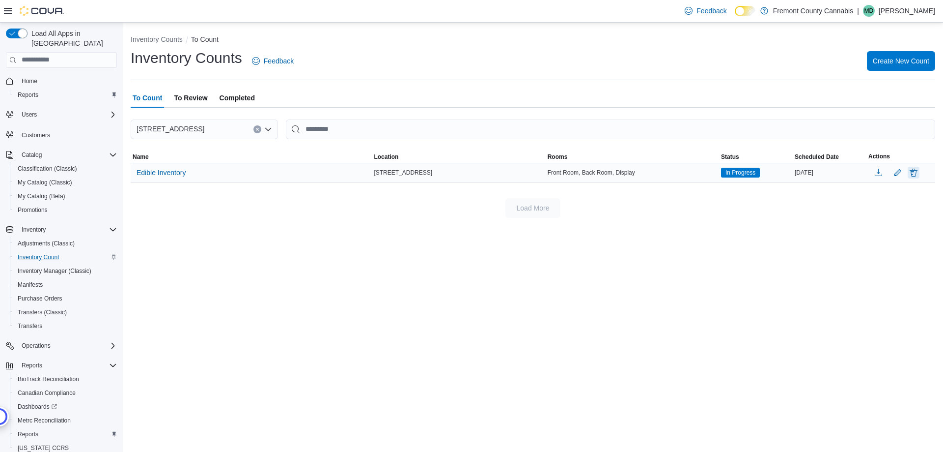
drag, startPoint x: 913, startPoint y: 175, endPoint x: 745, endPoint y: 175, distance: 168.0
click at [913, 175] on button "Delete" at bounding box center [914, 173] width 12 height 12
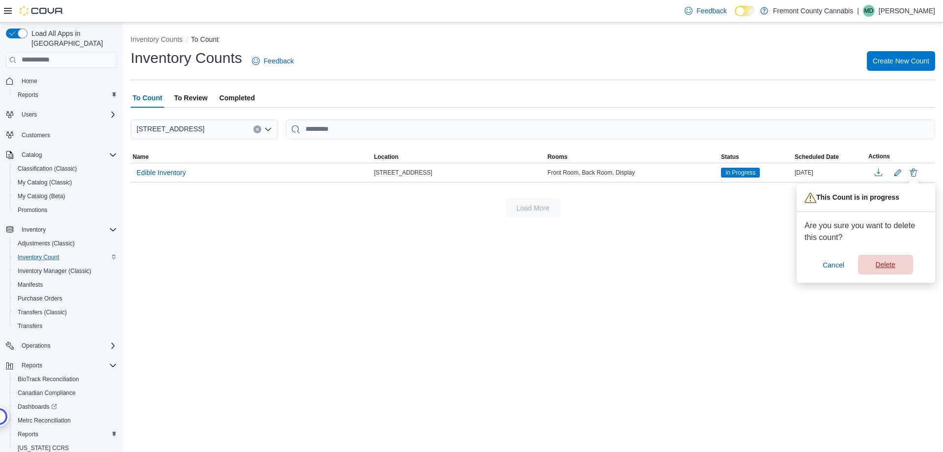
click at [897, 261] on span "Delete" at bounding box center [885, 265] width 43 height 20
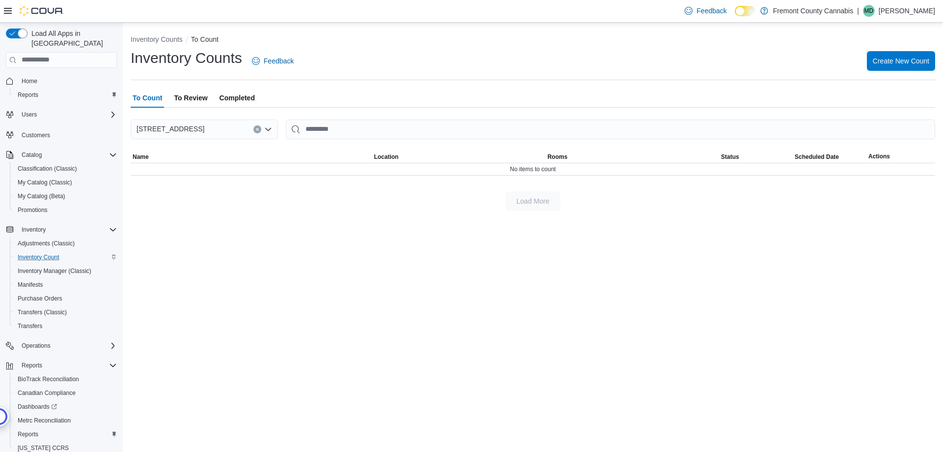
click at [193, 103] on span "To Review" at bounding box center [190, 98] width 33 height 20
click at [151, 103] on span "To Count" at bounding box center [147, 98] width 29 height 20
click at [909, 64] on span "Create New Count" at bounding box center [901, 61] width 57 height 10
